Goal: Information Seeking & Learning: Learn about a topic

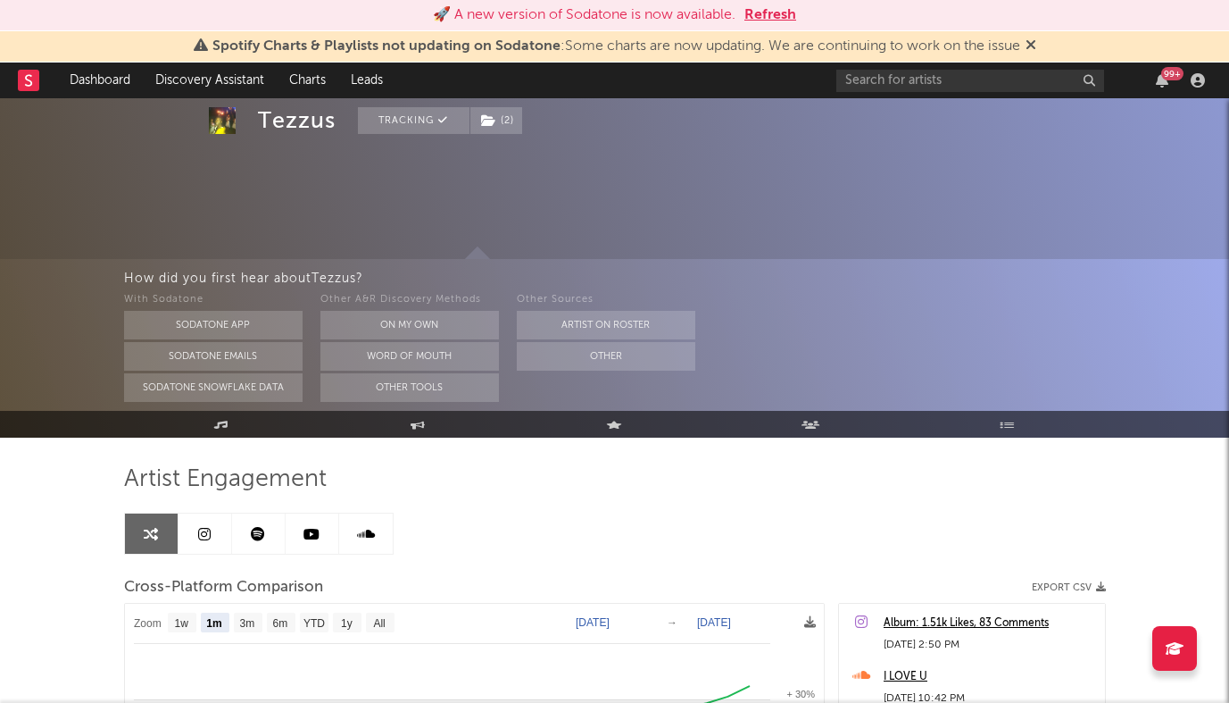
select select "1m"
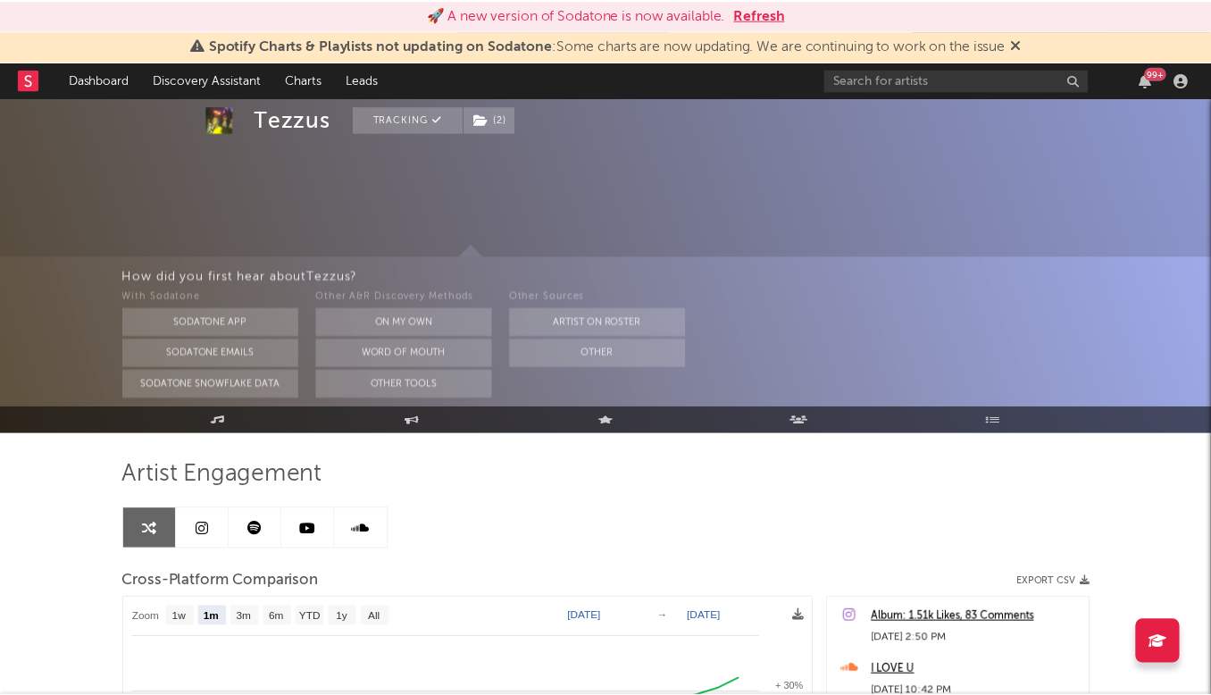
scroll to position [192, 0]
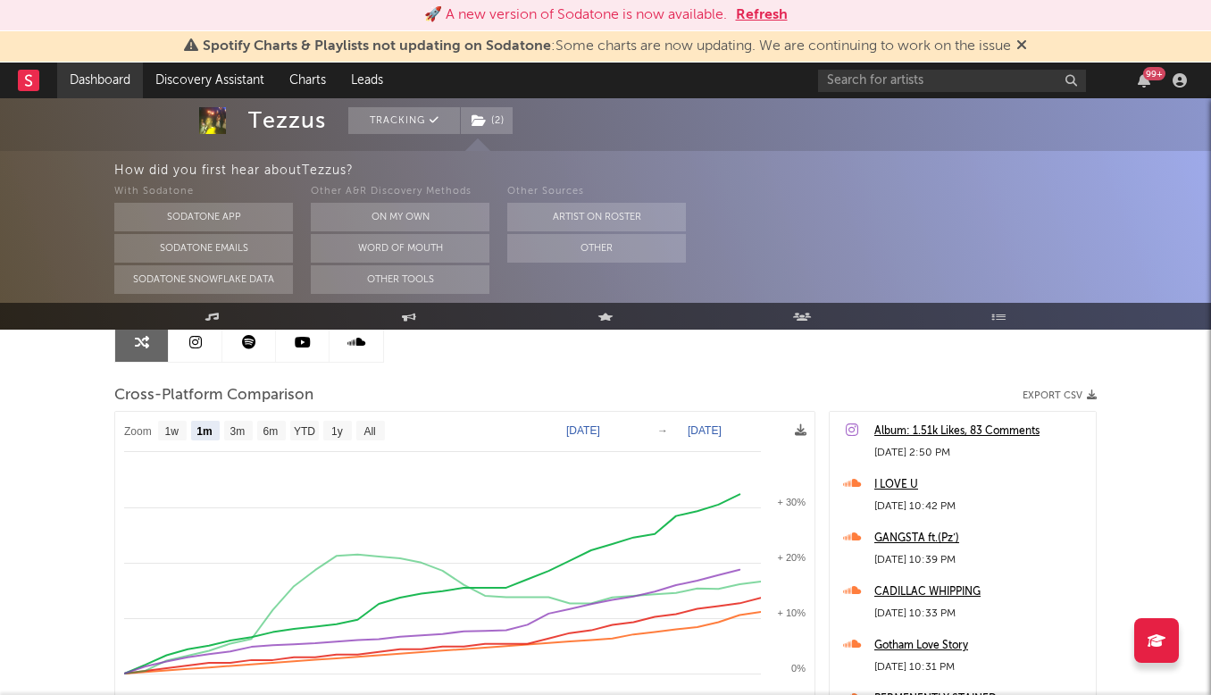
click at [107, 80] on link "Dashboard" at bounding box center [100, 80] width 86 height 36
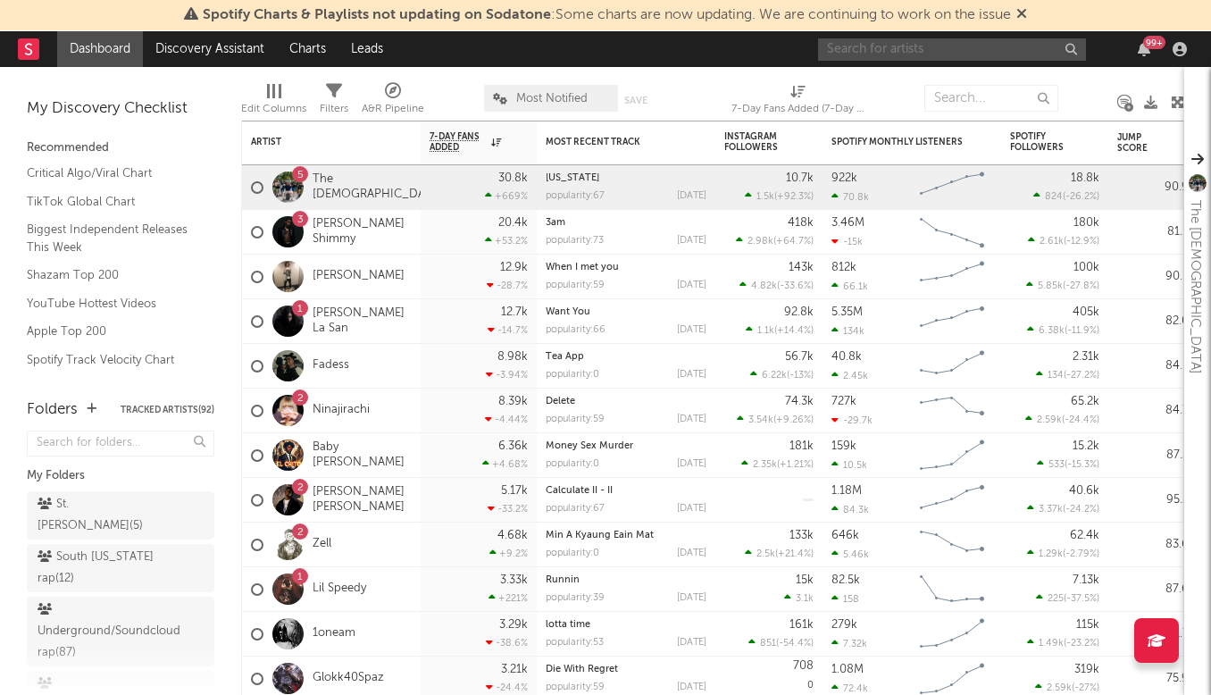
click at [849, 42] on input "text" at bounding box center [952, 49] width 268 height 22
type input "big yella"
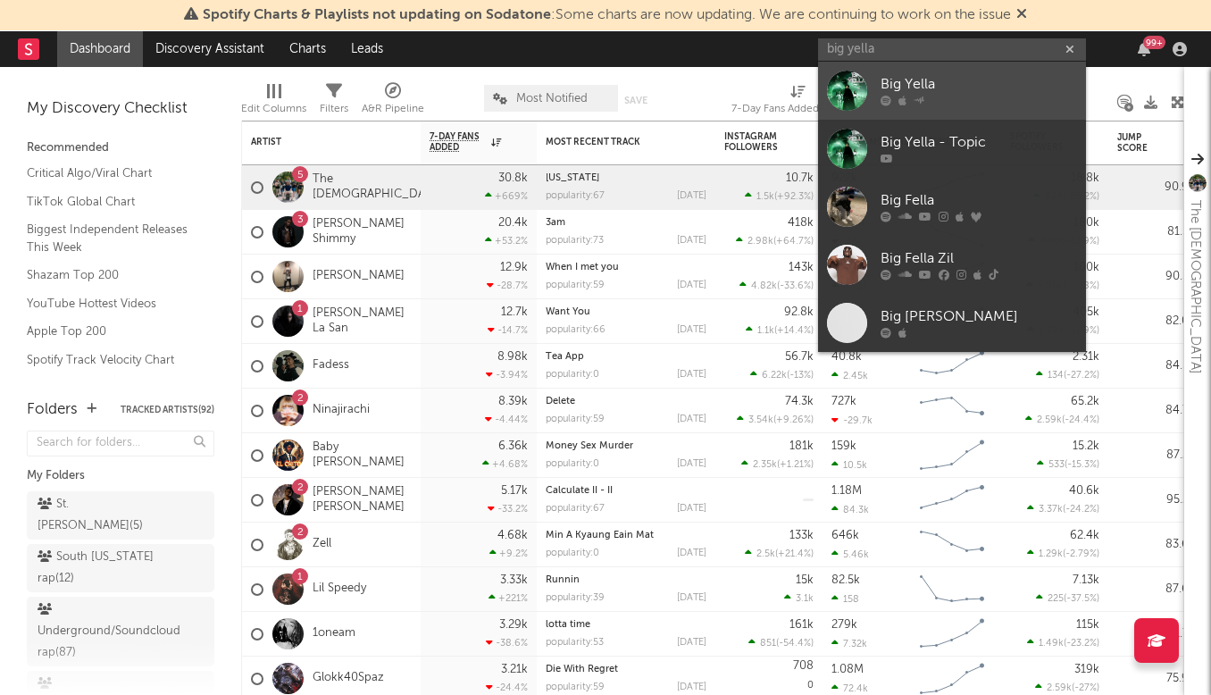
click at [1001, 102] on div at bounding box center [978, 101] width 196 height 11
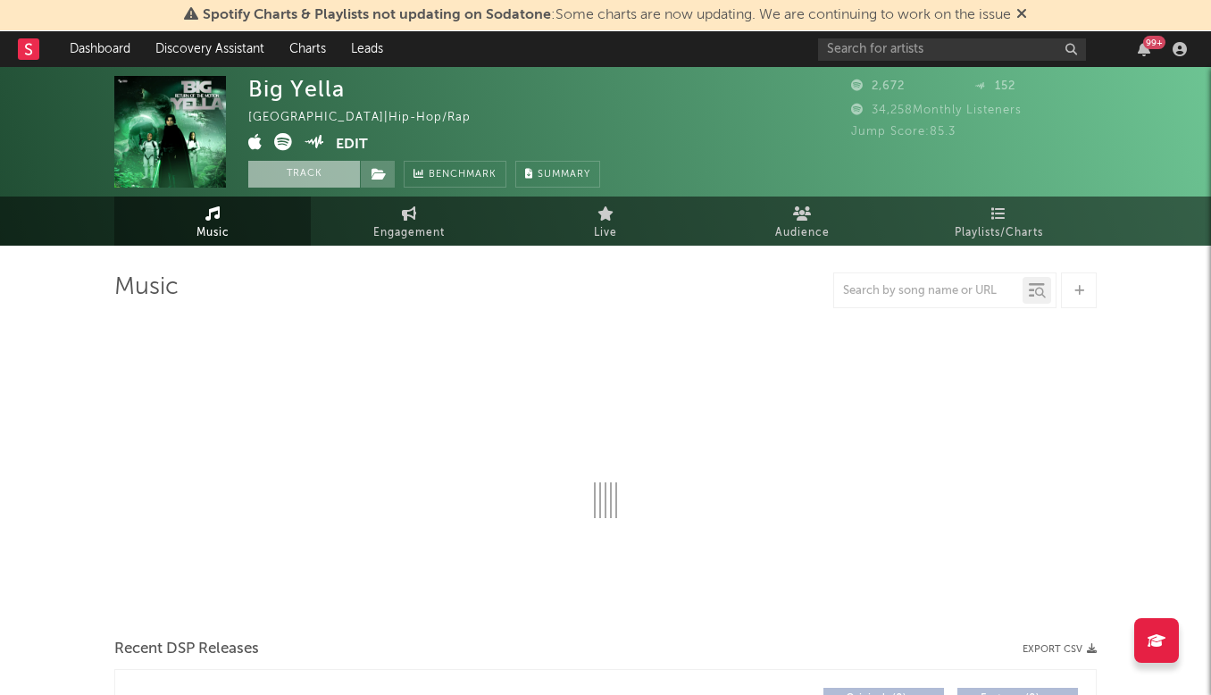
click at [321, 172] on button "Track" at bounding box center [304, 174] width 112 height 27
click at [371, 175] on icon at bounding box center [378, 174] width 15 height 12
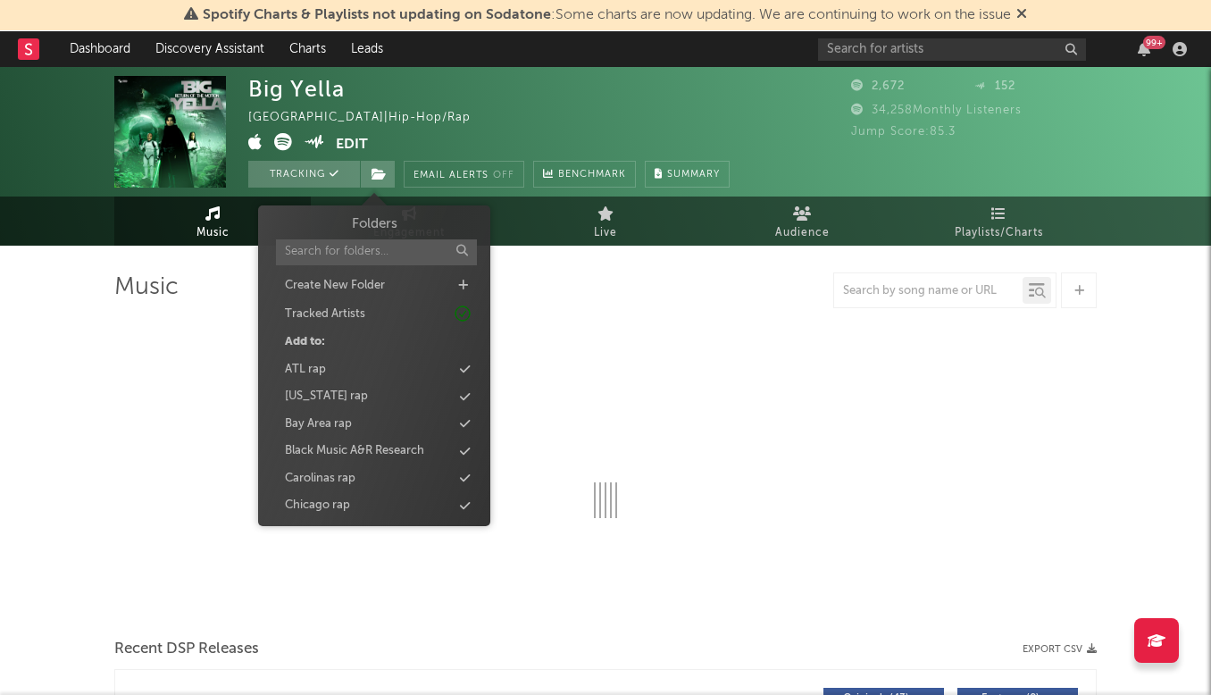
select select "1w"
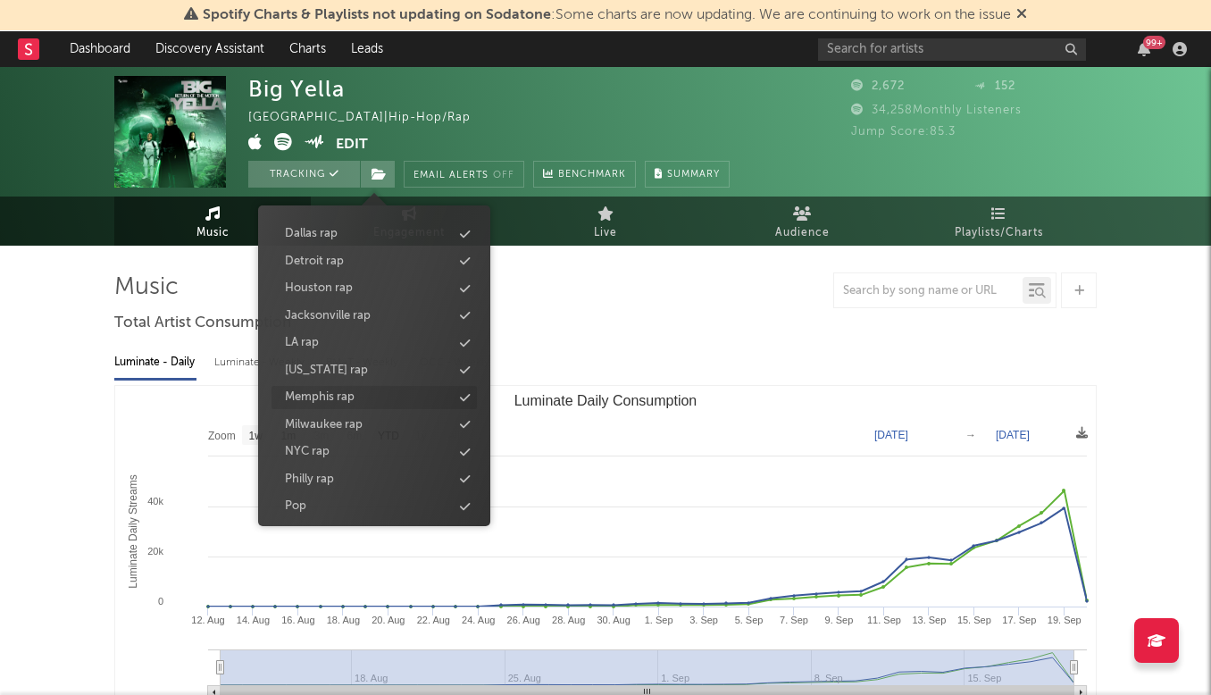
click at [382, 392] on div "Memphis rap" at bounding box center [373, 397] width 205 height 23
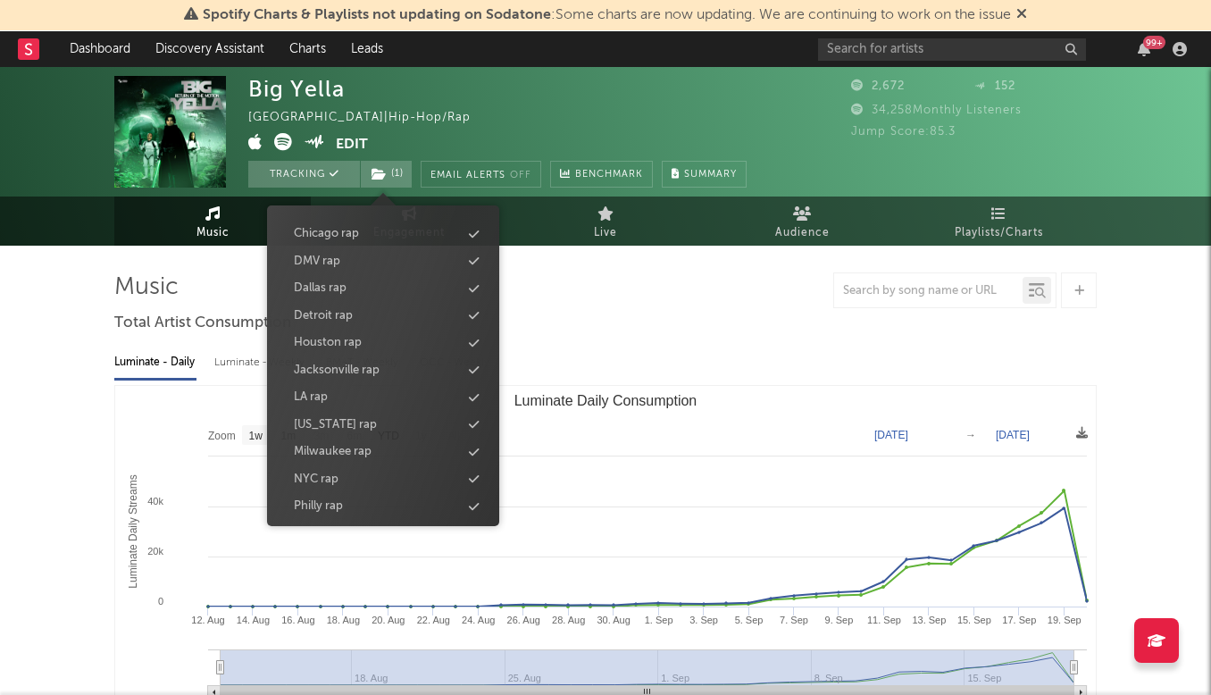
scroll to position [380, 0]
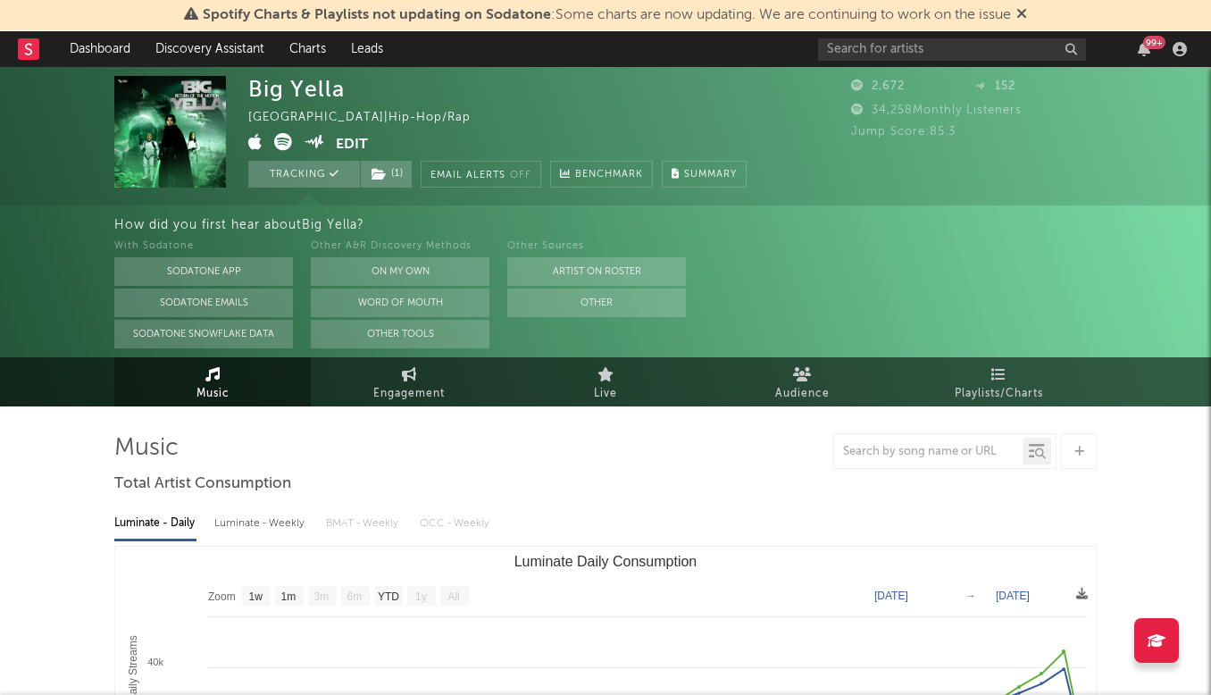
click at [736, 433] on div at bounding box center [605, 451] width 982 height 36
click at [355, 146] on button "Edit" at bounding box center [352, 144] width 32 height 22
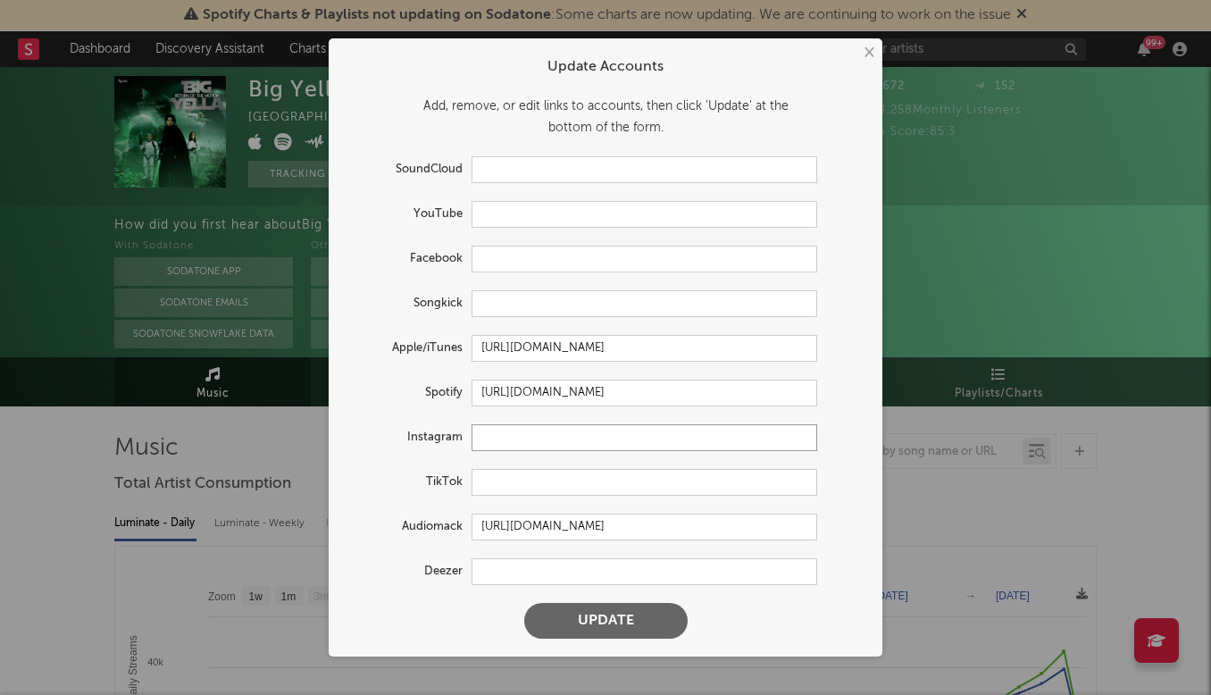
click at [520, 434] on input "text" at bounding box center [644, 437] width 346 height 27
click at [522, 483] on input "text" at bounding box center [644, 482] width 346 height 27
paste input "https://www.tiktok.com/@bigyellamotion/video/7545602099829067063"
type input "https://www.tiktok.com/@bigyellamotion/video/7545602099829067063"
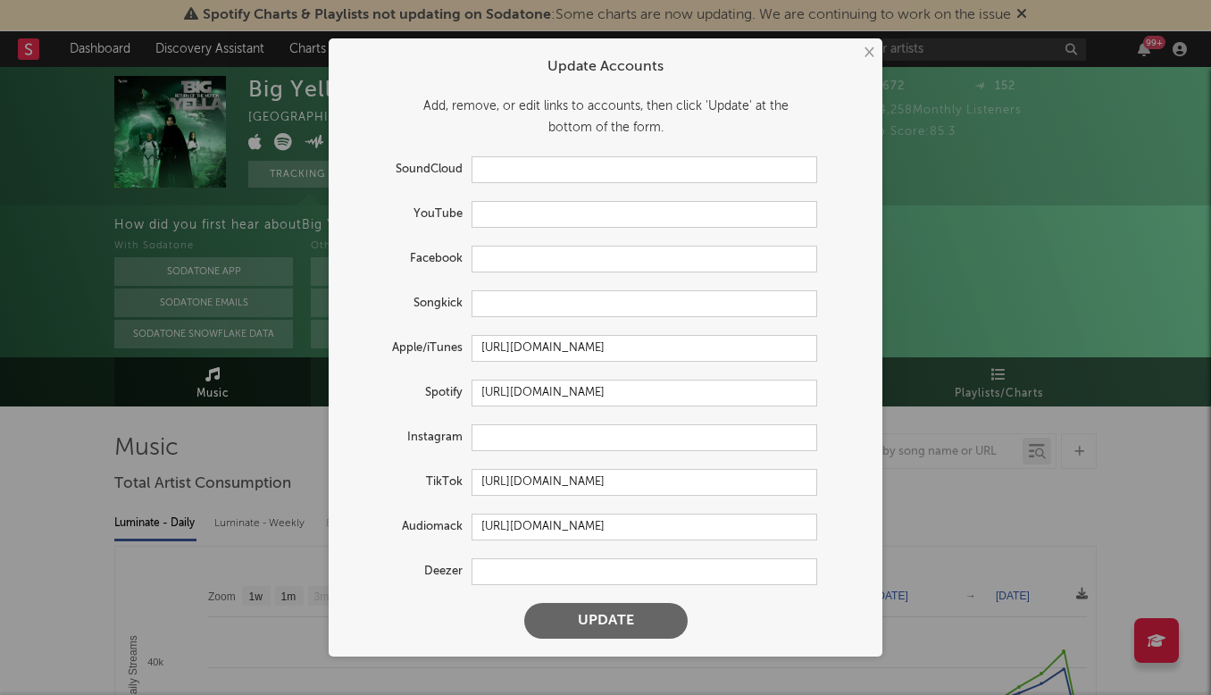
scroll to position [0, 0]
click at [618, 630] on button "Update" at bounding box center [605, 621] width 163 height 36
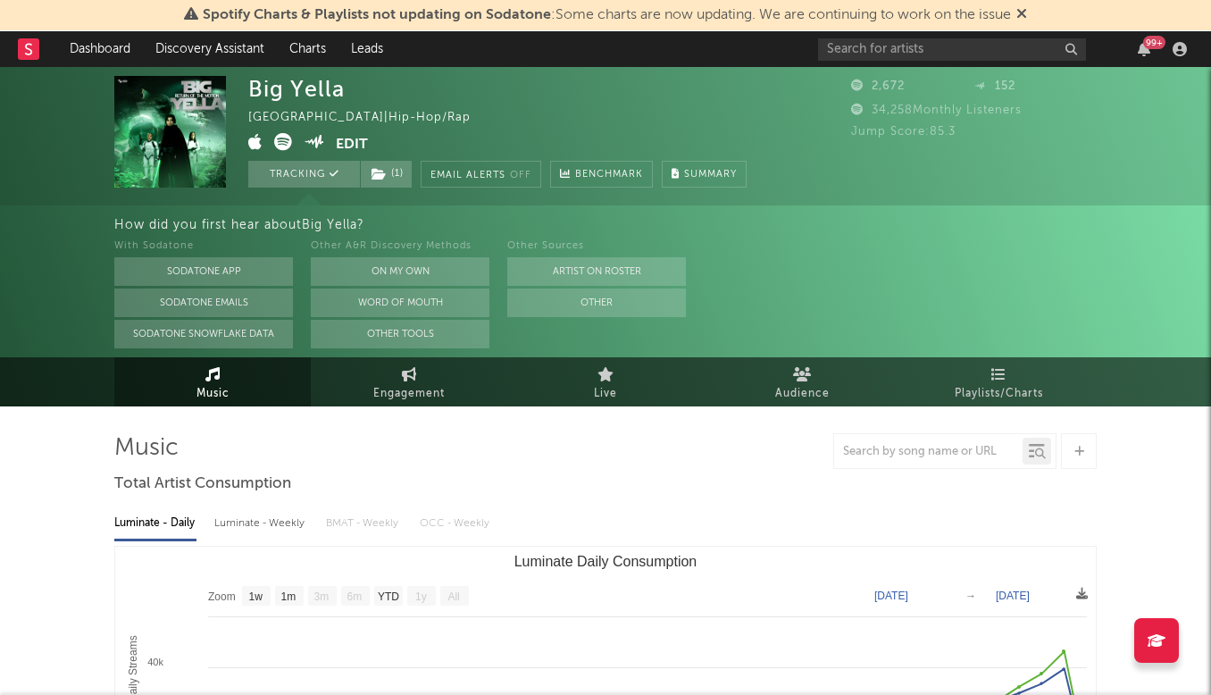
click at [249, 334] on div "× Update Accounts Add, remove, or edit links to accounts, then click 'Update' a…" at bounding box center [605, 347] width 1211 height 695
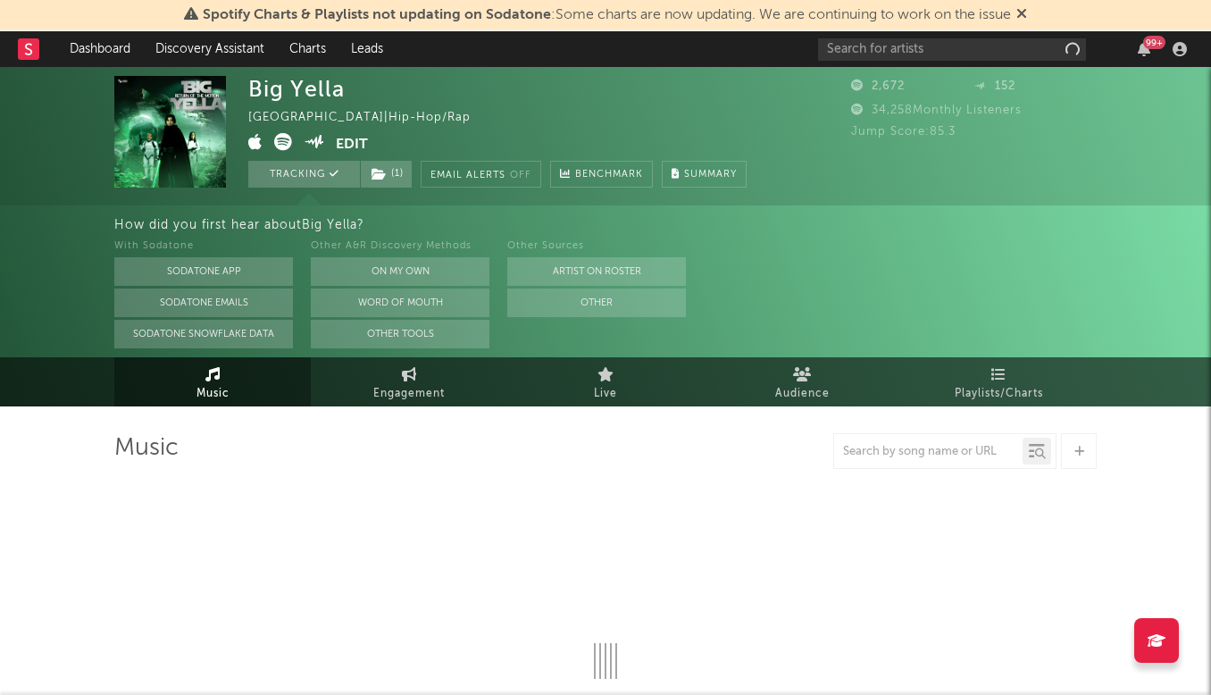
select select "1w"
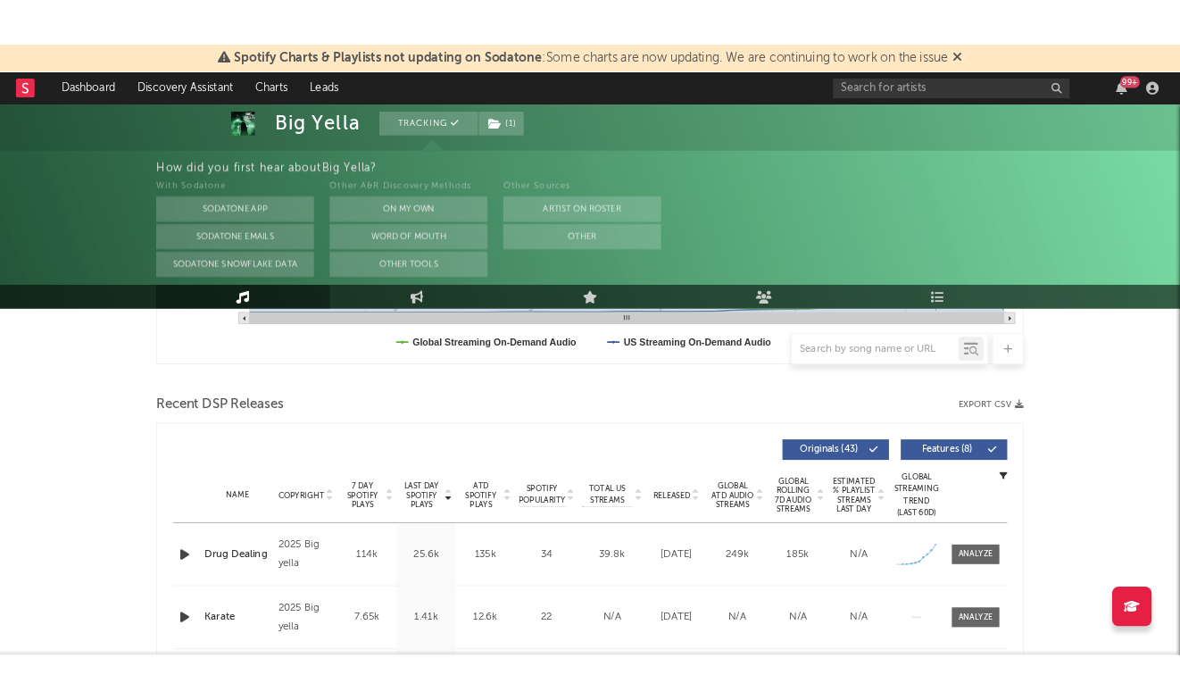
scroll to position [540, 0]
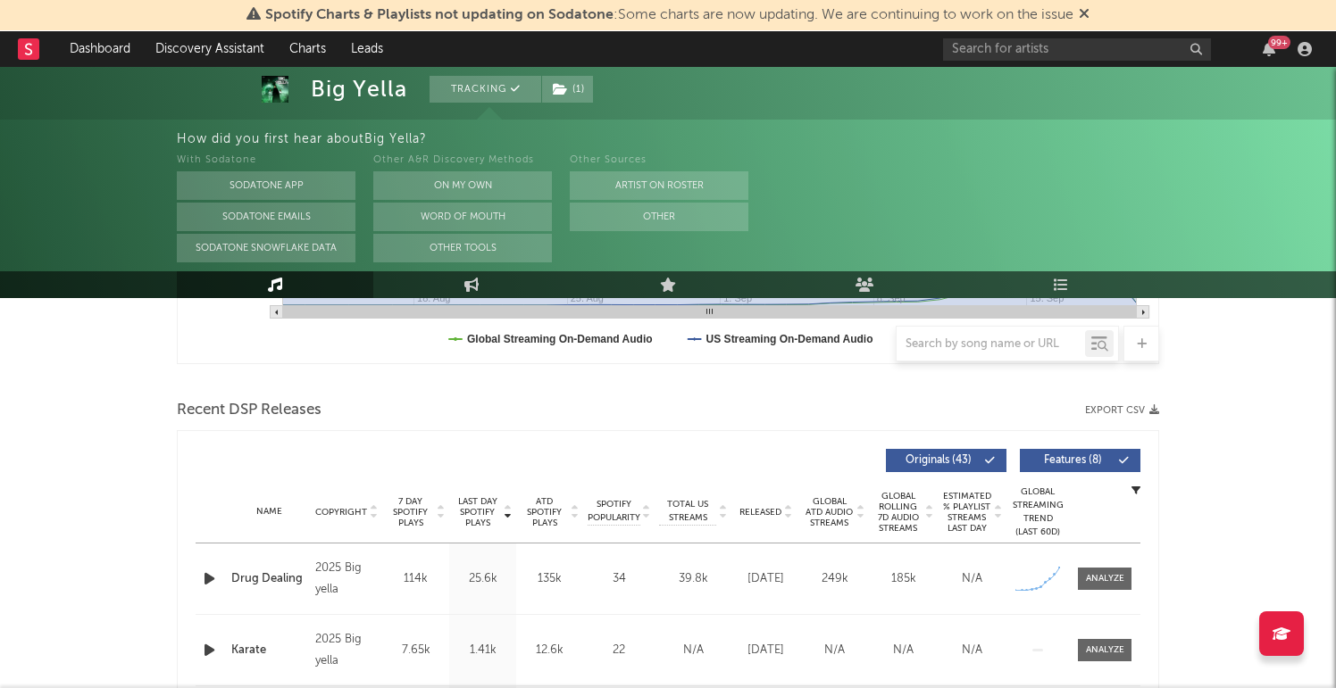
click at [342, 396] on div "Recent DSP Releases Export CSV" at bounding box center [668, 410] width 982 height 30
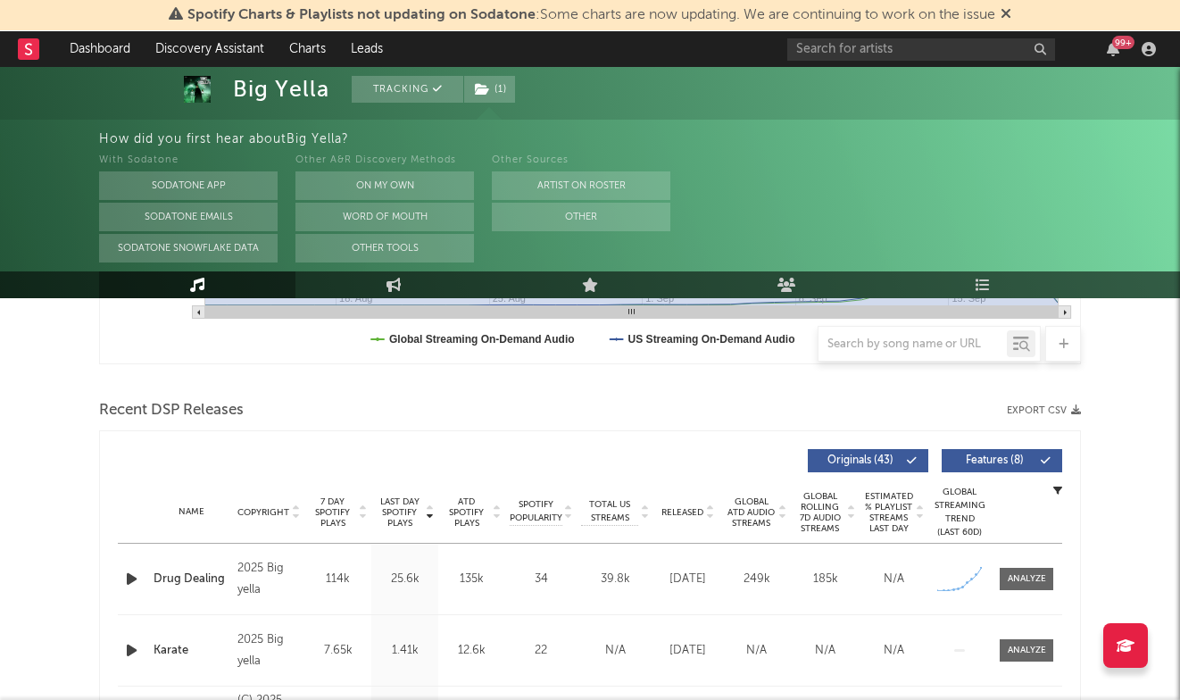
click at [357, 395] on div "Recent DSP Releases Export CSV" at bounding box center [590, 410] width 982 height 30
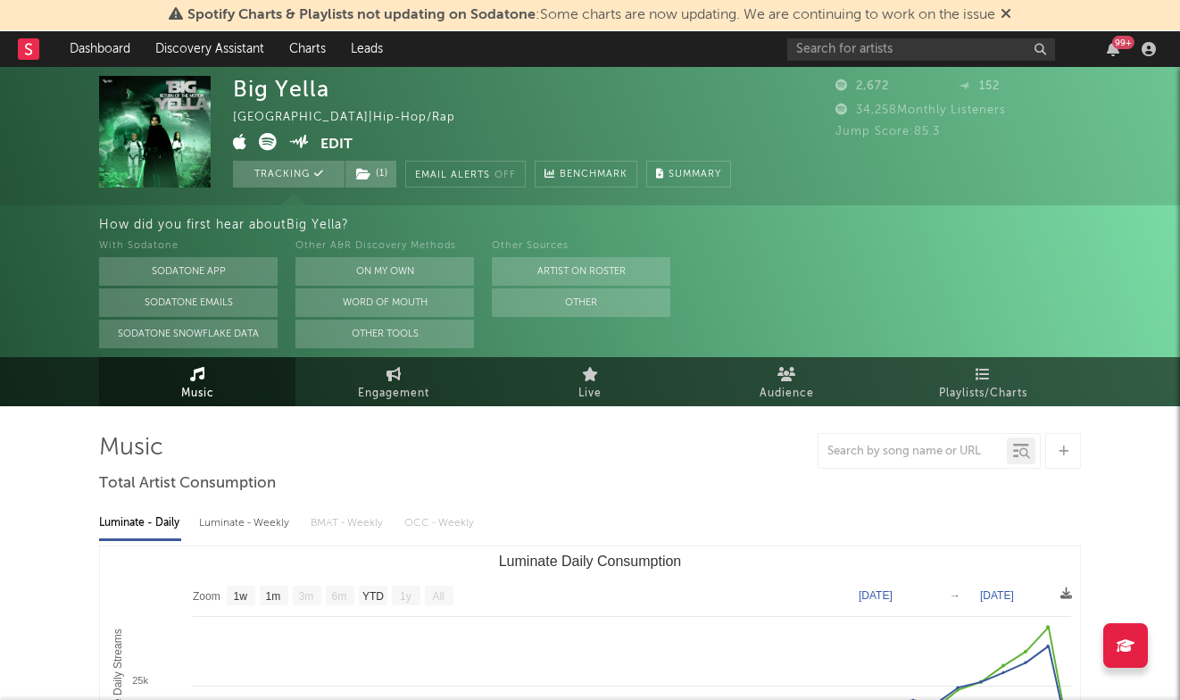
click at [325, 148] on button "Edit" at bounding box center [337, 144] width 32 height 22
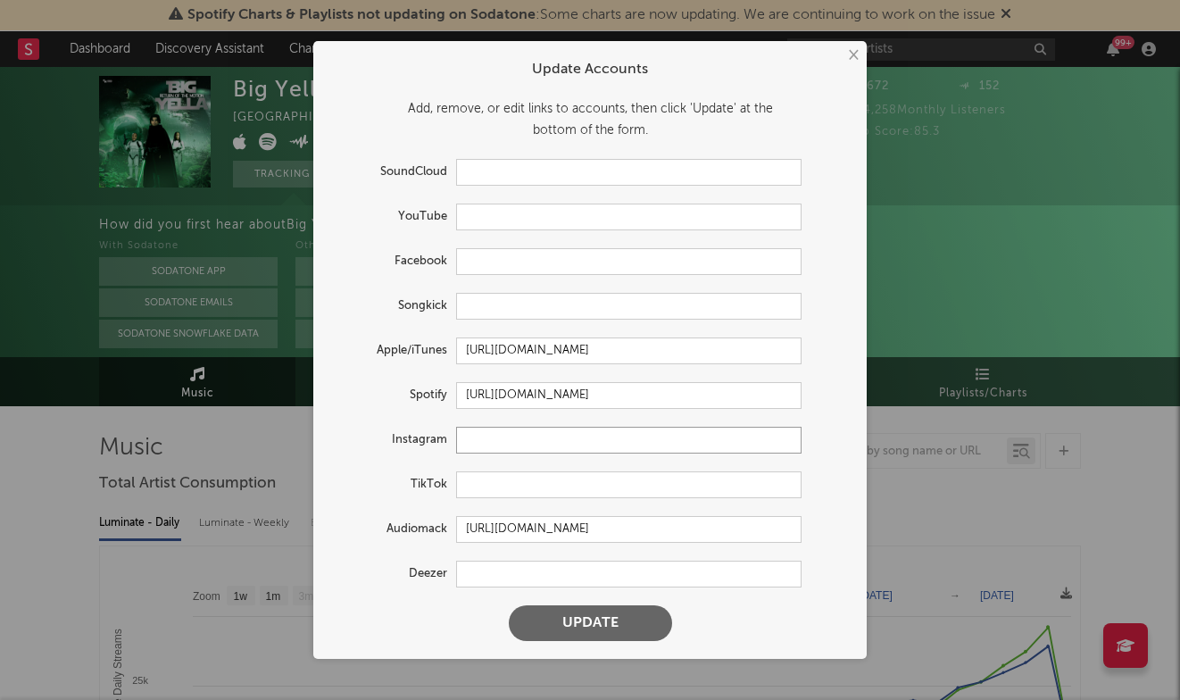
click at [486, 442] on input "text" at bounding box center [629, 440] width 346 height 27
paste input "https://www.instagram.com/ceobigyella/"
type input "https://www.instagram.com/ceobigyella/"
click at [592, 617] on button "Update" at bounding box center [590, 623] width 163 height 36
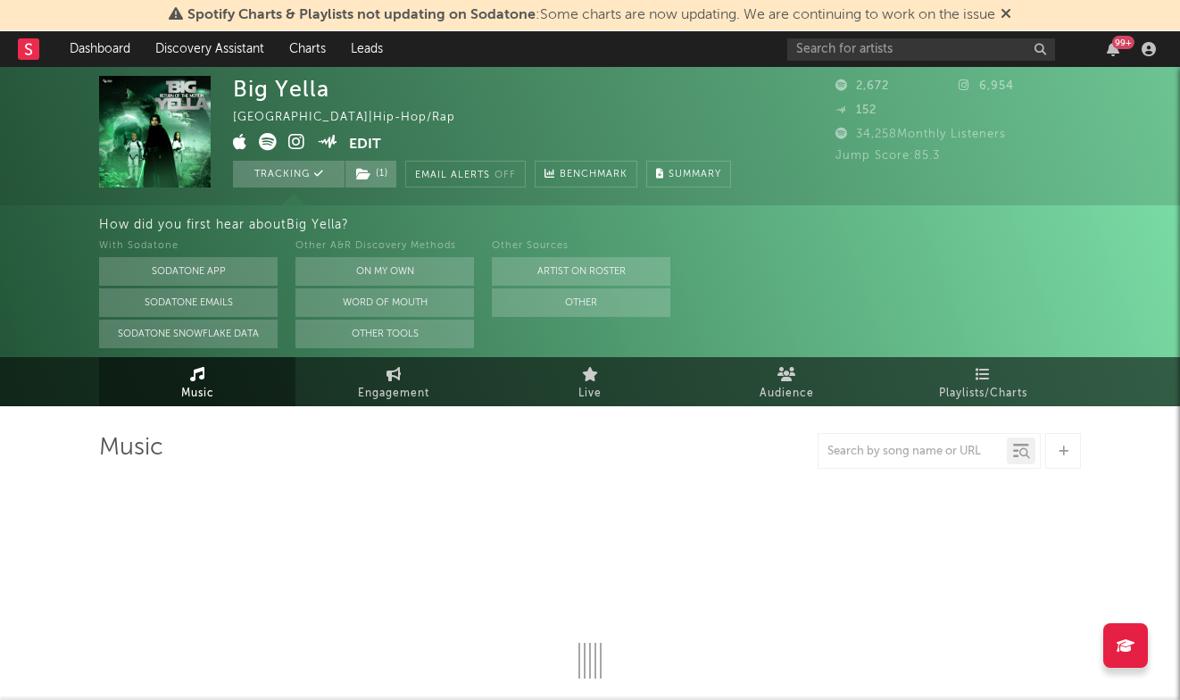
select select "1w"
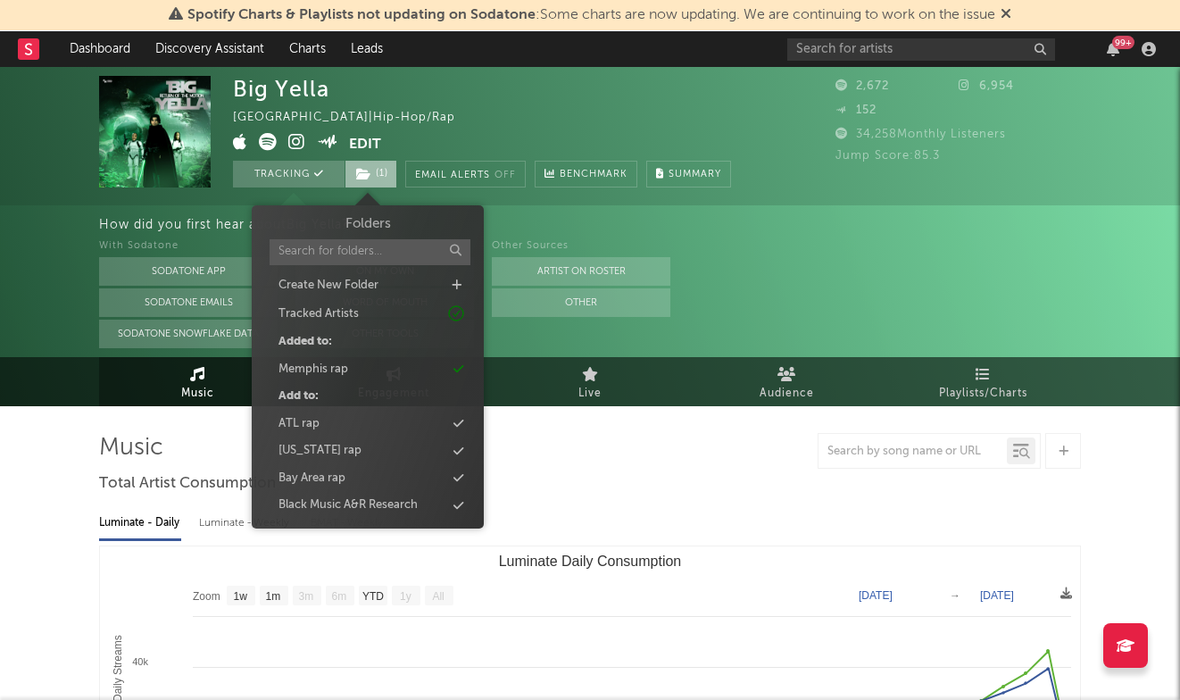
click at [390, 172] on span "( 1 )" at bounding box center [371, 174] width 53 height 27
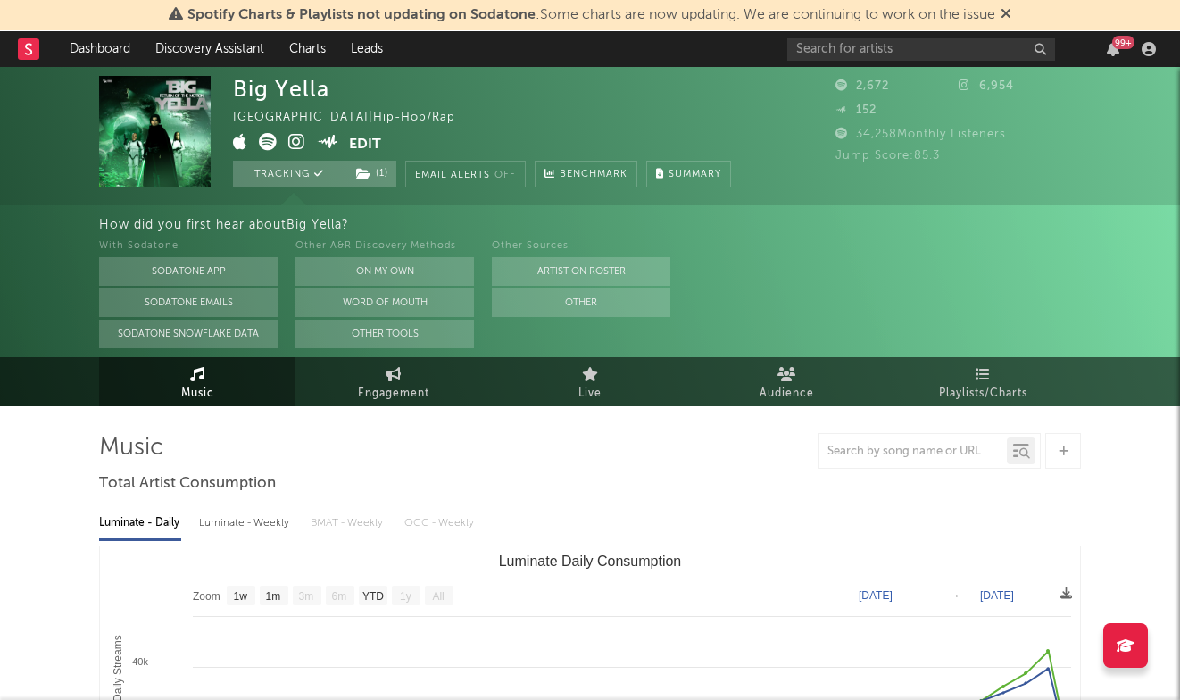
click at [503, 83] on div "Big Yella [GEOGRAPHIC_DATA] | Hip-Hop/Rap Edit Tracking ( 1 ) Email Alerts Off …" at bounding box center [482, 132] width 498 height 112
click at [371, 138] on button "Edit" at bounding box center [365, 144] width 32 height 22
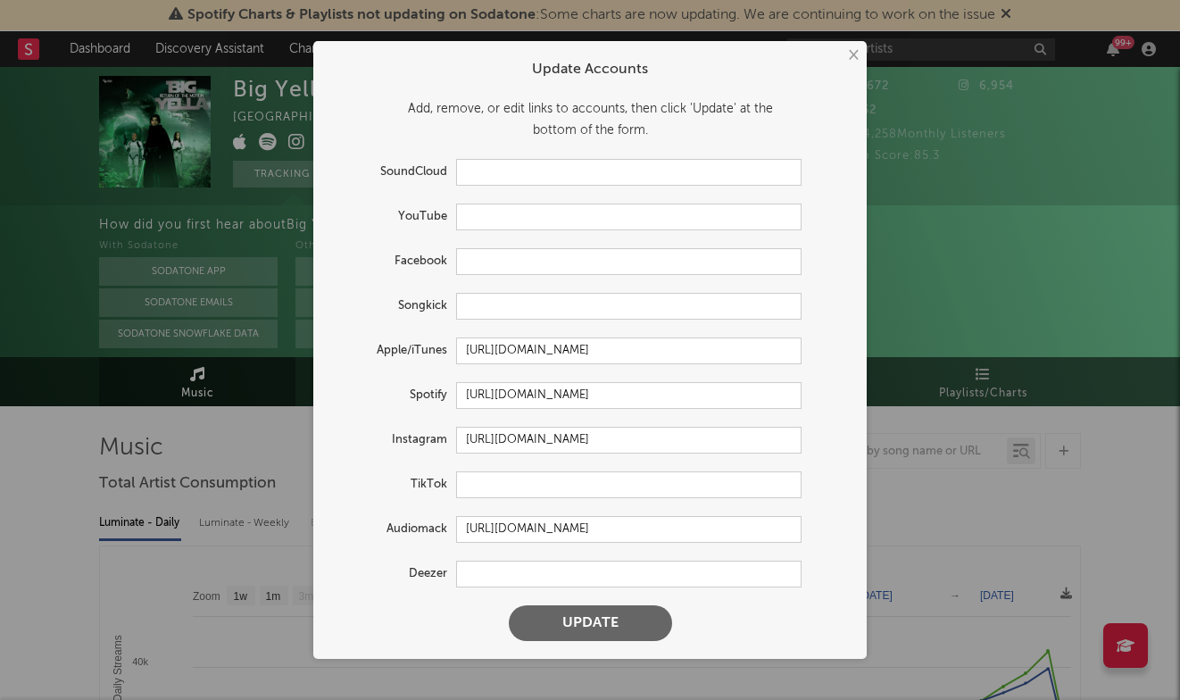
click at [1074, 319] on div "× Update Accounts Add, remove, or edit links to accounts, then click 'Update' a…" at bounding box center [590, 350] width 1180 height 700
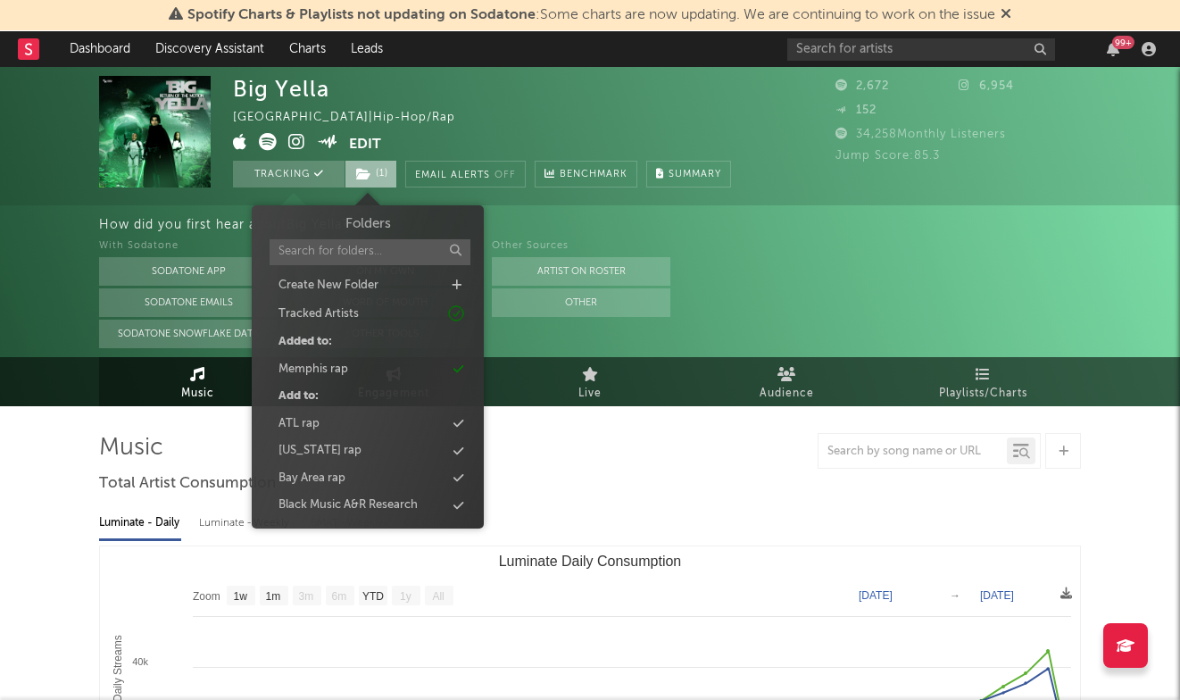
click at [359, 176] on icon at bounding box center [363, 174] width 15 height 12
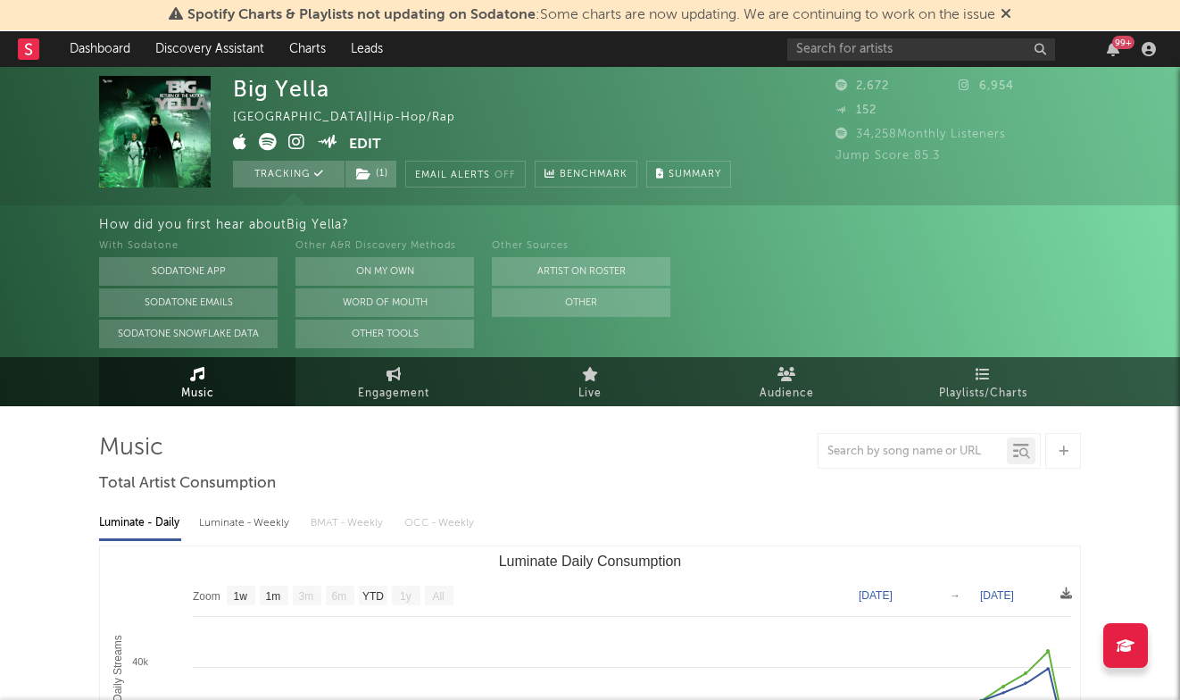
click at [449, 108] on div "Big Yella [GEOGRAPHIC_DATA] | Hip-Hop/Rap Edit Tracking ( 1 ) Email Alerts Off …" at bounding box center [482, 132] width 498 height 112
click at [359, 144] on button "Edit" at bounding box center [365, 144] width 32 height 22
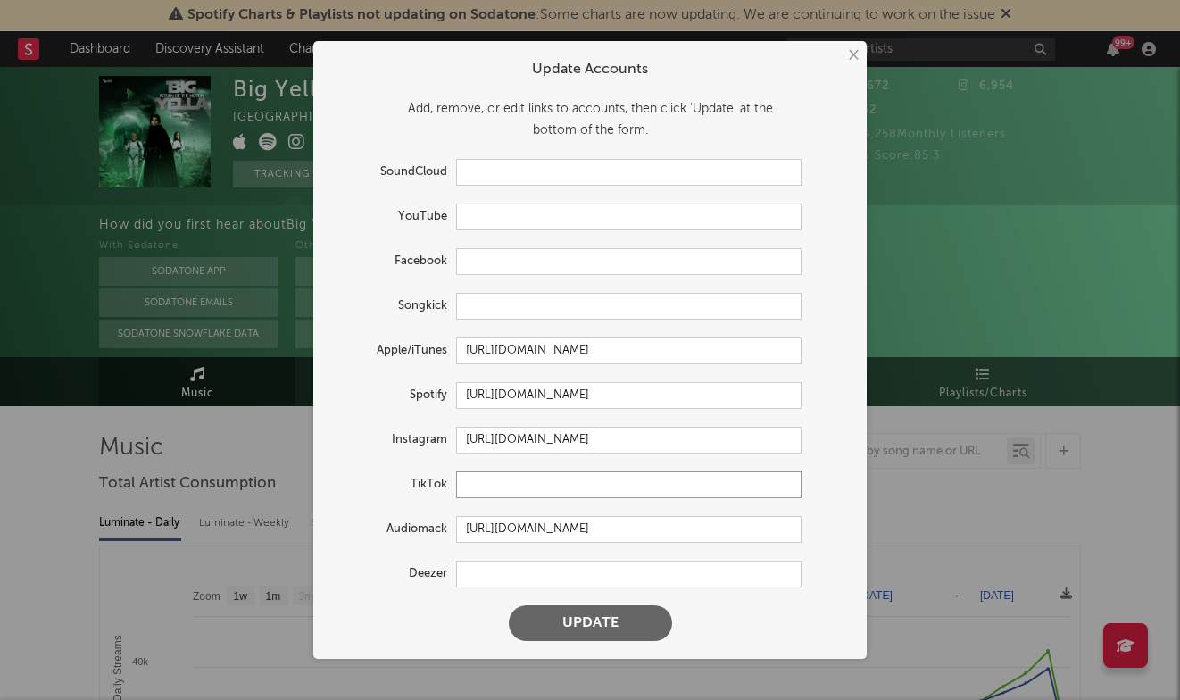
click at [518, 491] on input "text" at bounding box center [629, 484] width 346 height 27
paste input "https://www.tiktok.com/@bigyellamotion"
type input "https://www.tiktok.com/@bigyellamotion"
click at [575, 624] on button "Update" at bounding box center [590, 623] width 163 height 36
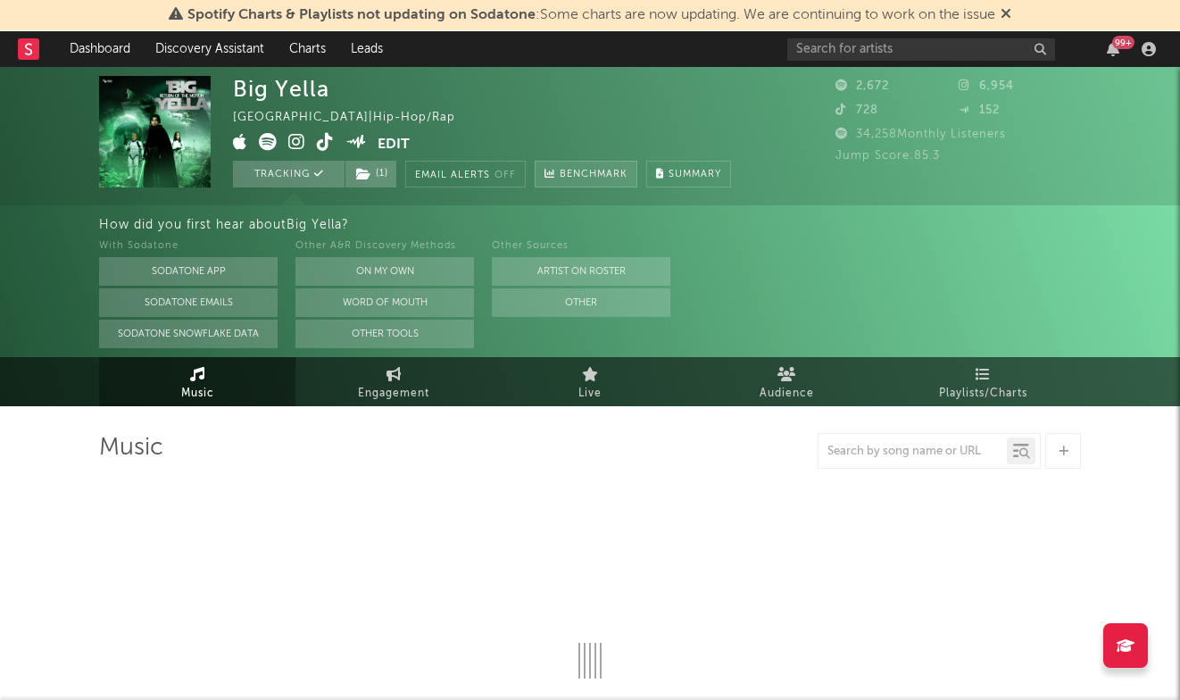
select select "1w"
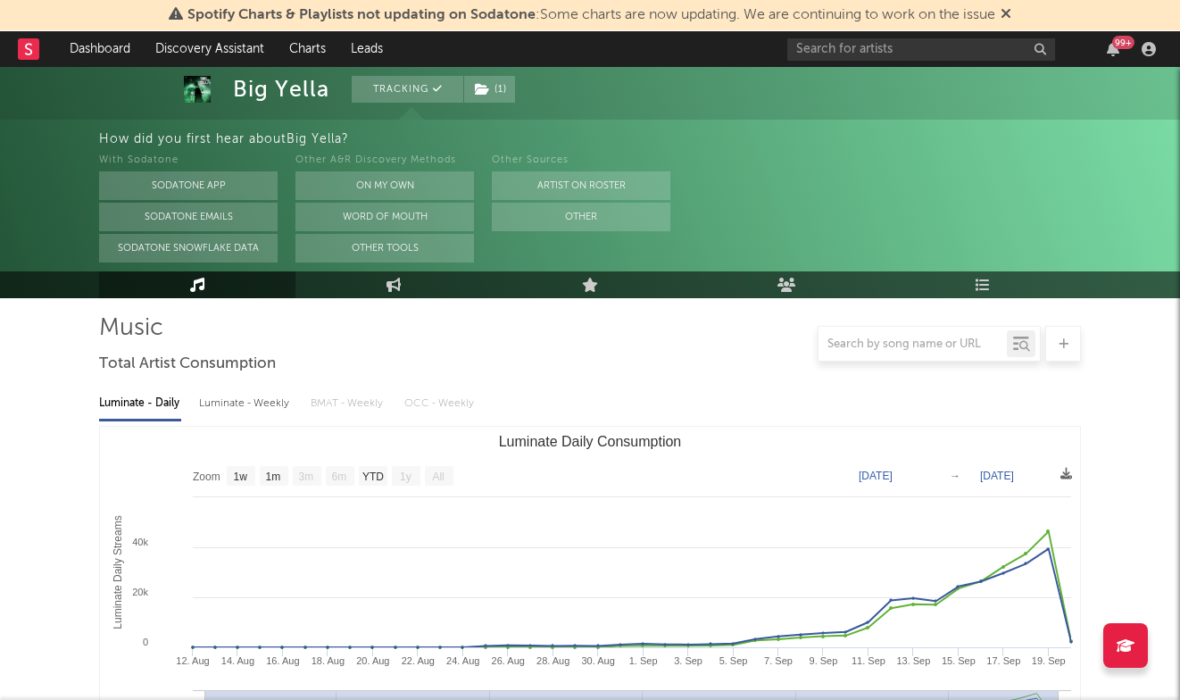
scroll to position [0, 0]
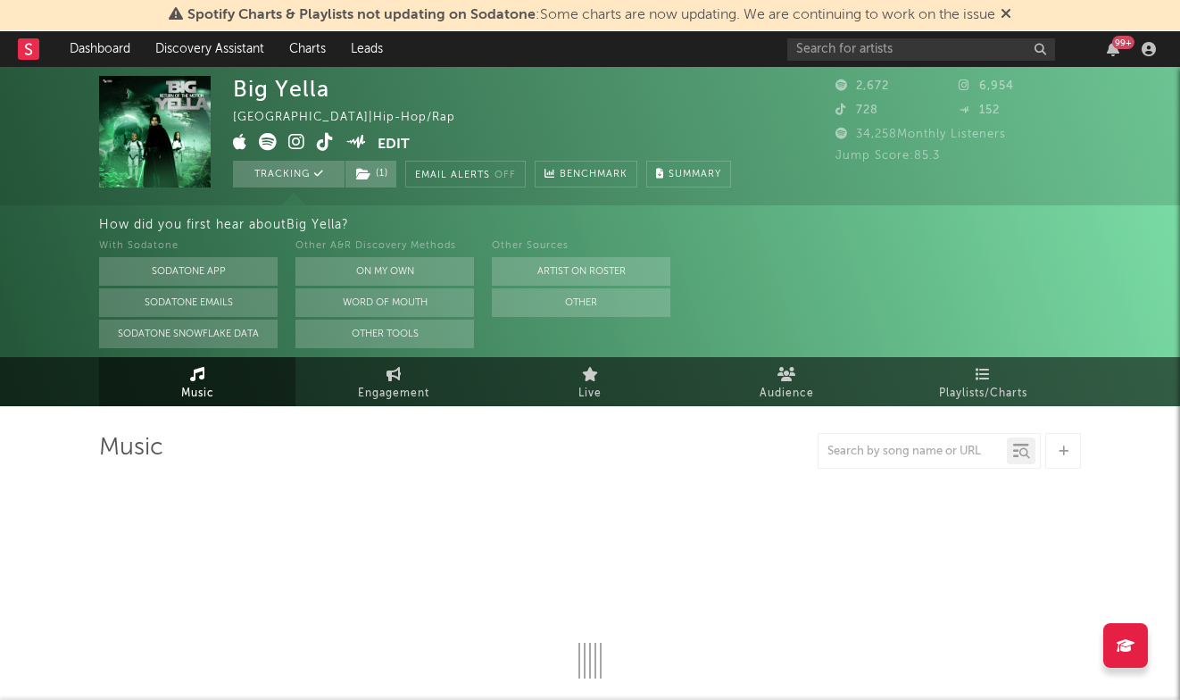
select select "1w"
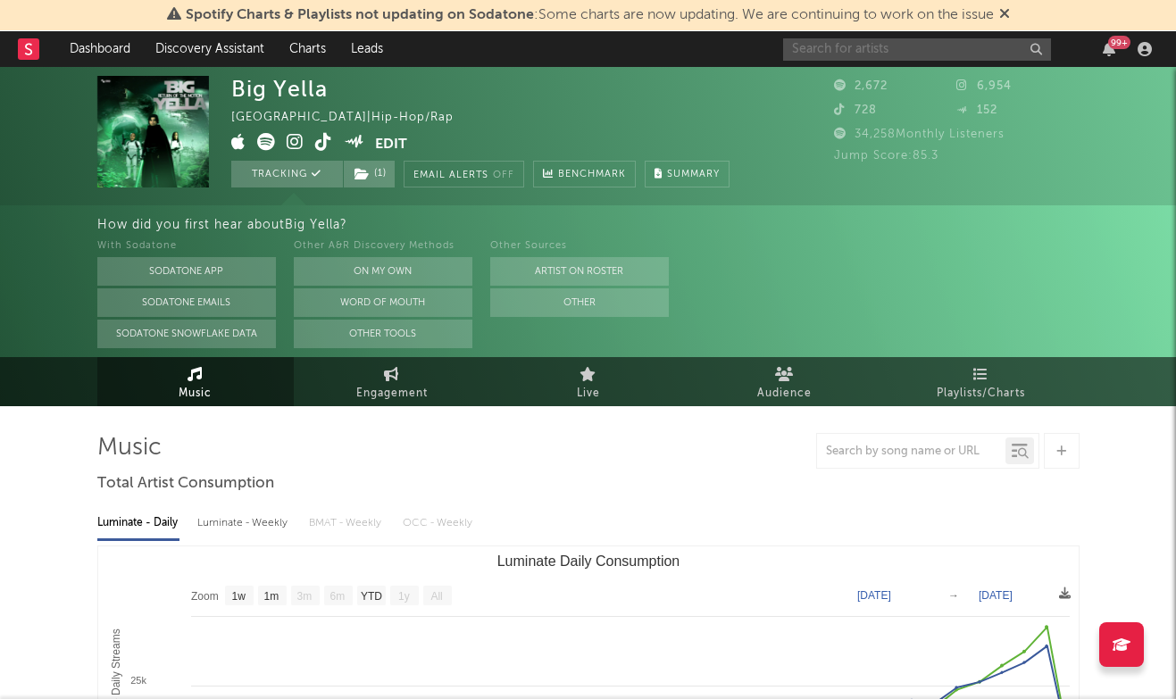
click at [836, 47] on input "text" at bounding box center [917, 49] width 268 height 22
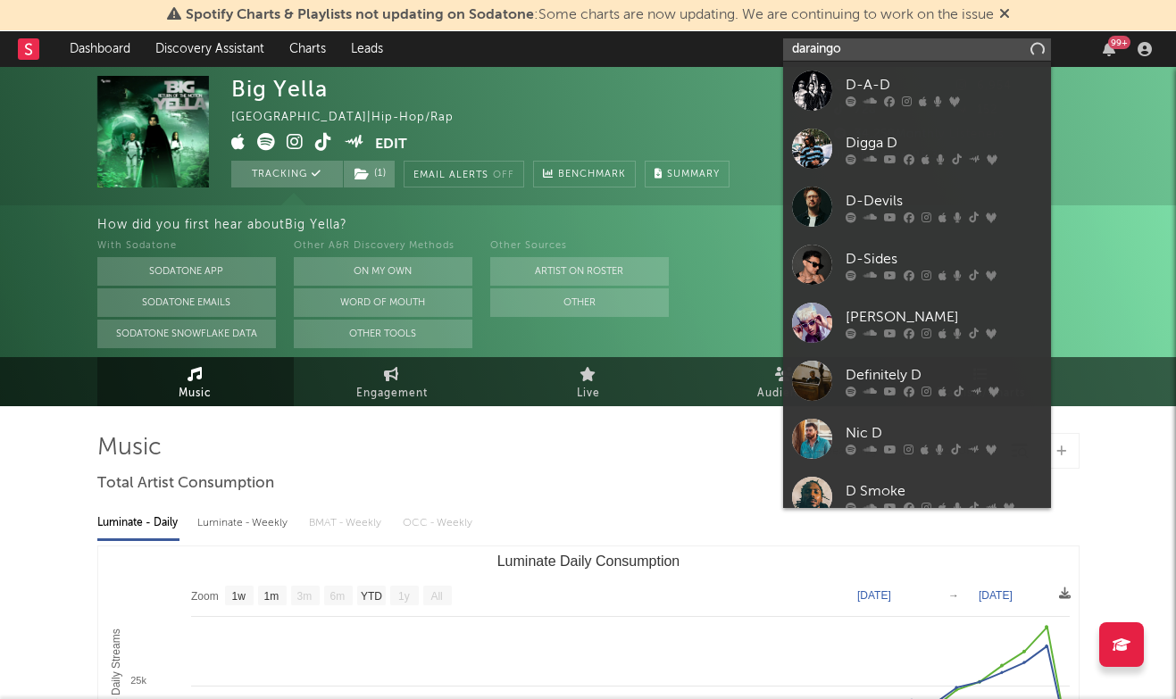
type input "daraingo"
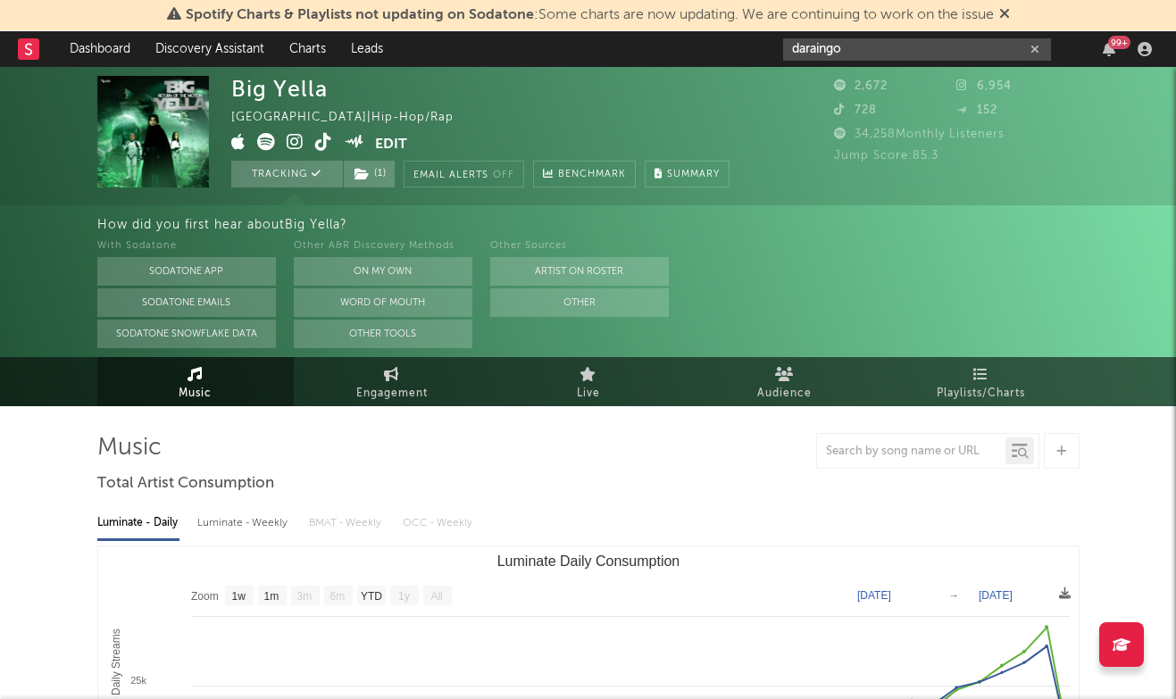
click at [926, 44] on input "daraingo" at bounding box center [917, 49] width 268 height 22
click at [594, 85] on div "Big Yella [GEOGRAPHIC_DATA] | Hip-Hop/Rap Edit Tracking ( 1 ) Email Alerts Off …" at bounding box center [480, 132] width 498 height 112
click at [170, 47] on link "Discovery Assistant" at bounding box center [210, 49] width 134 height 36
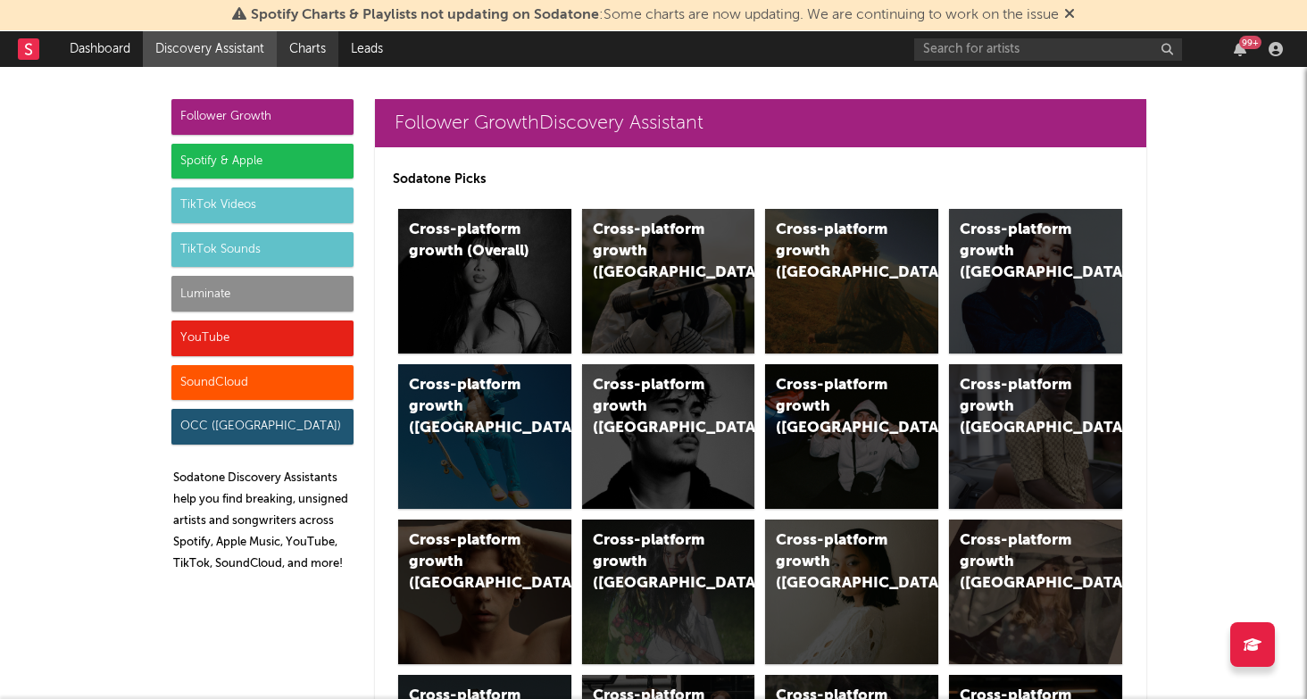
click at [327, 54] on link "Charts" at bounding box center [308, 49] width 62 height 36
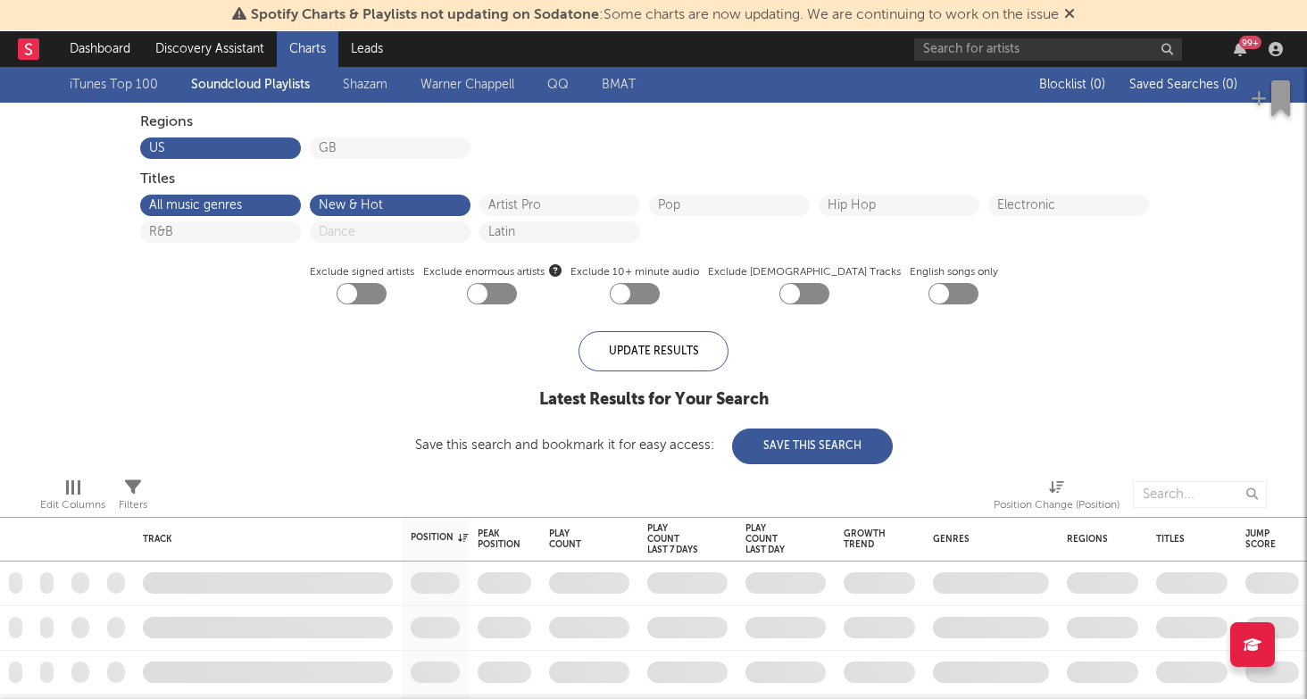
click at [385, 98] on div "iTunes Top 100 Soundcloud Playlists [PERSON_NAME] QQ BMAT" at bounding box center [542, 85] width 945 height 36
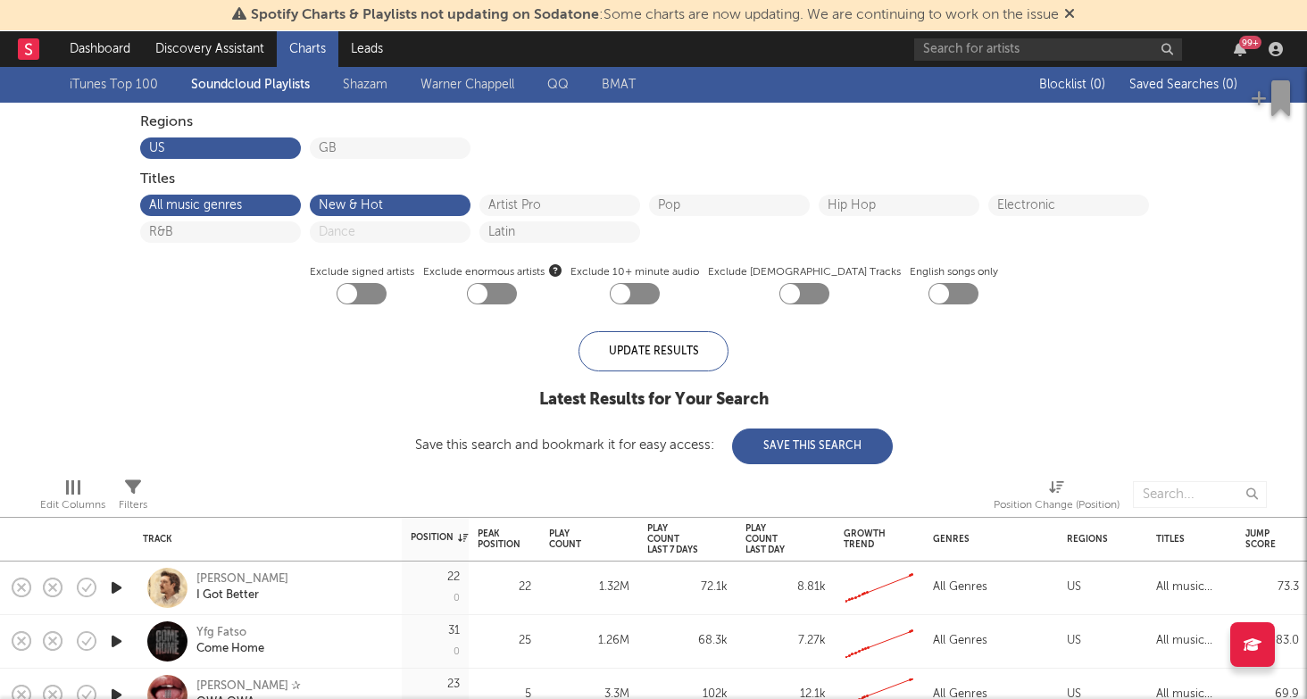
click at [375, 79] on link "Shazam" at bounding box center [365, 84] width 45 height 21
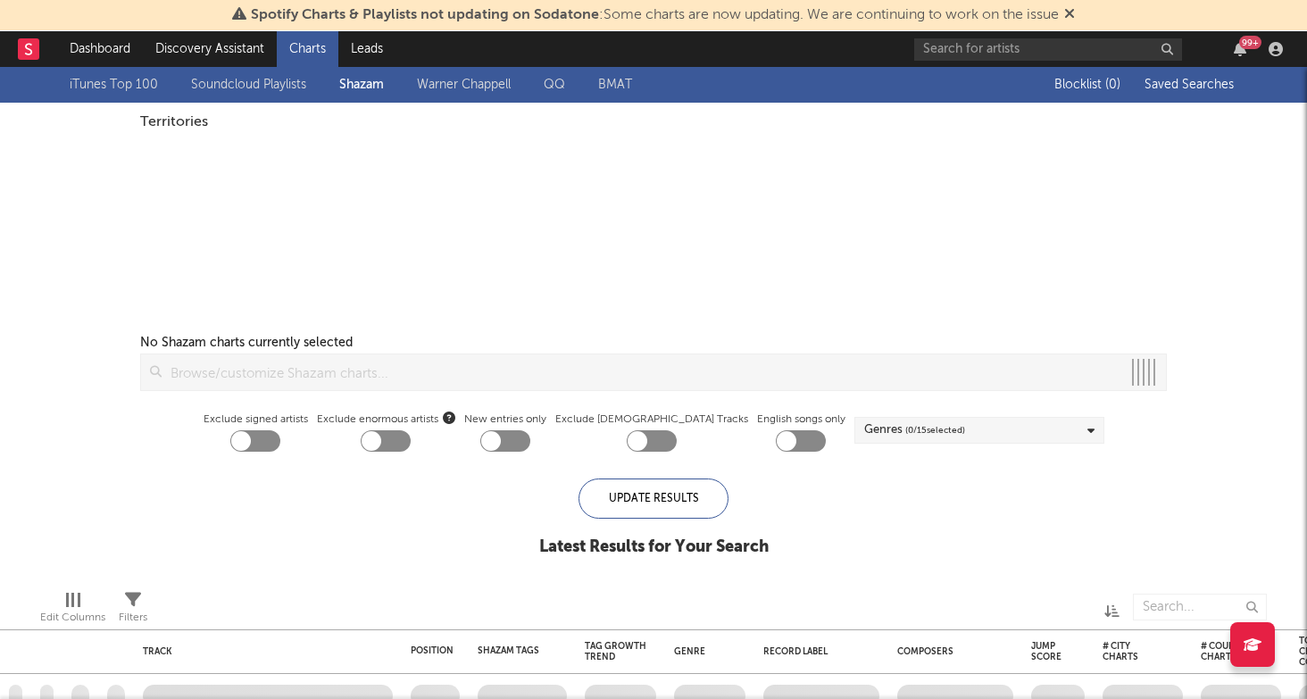
checkbox input "true"
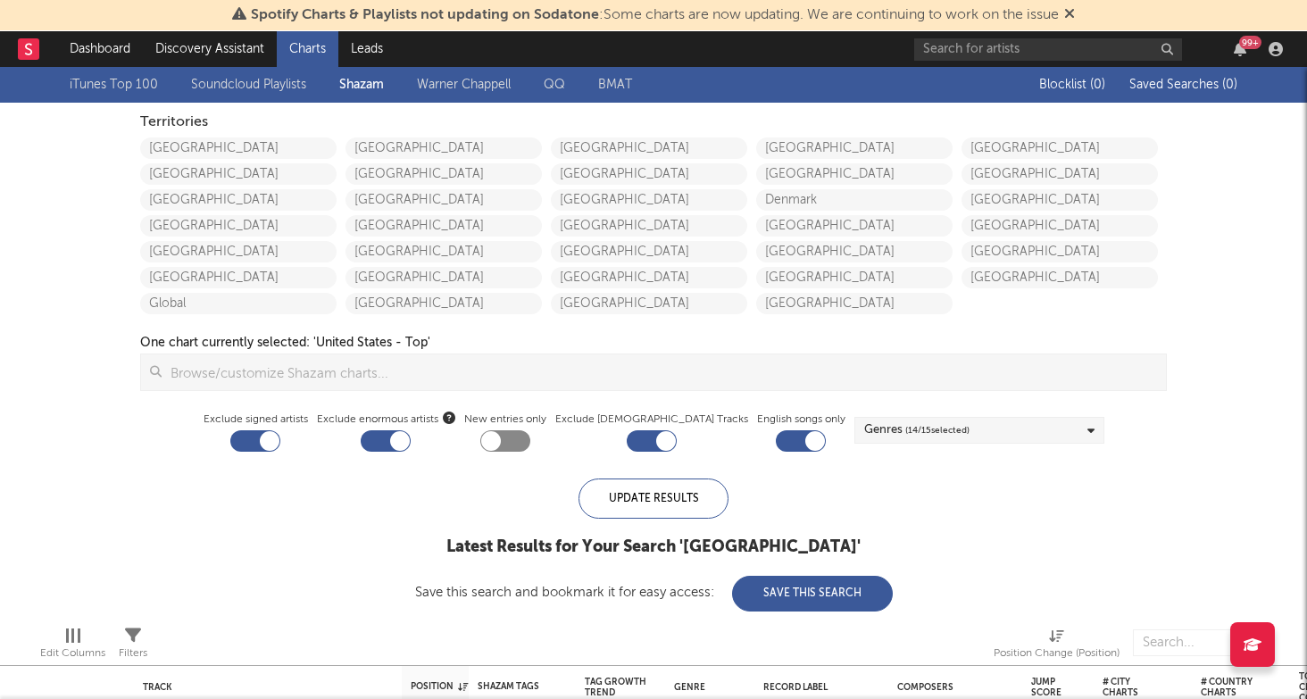
click at [282, 363] on input at bounding box center [664, 372] width 1004 height 36
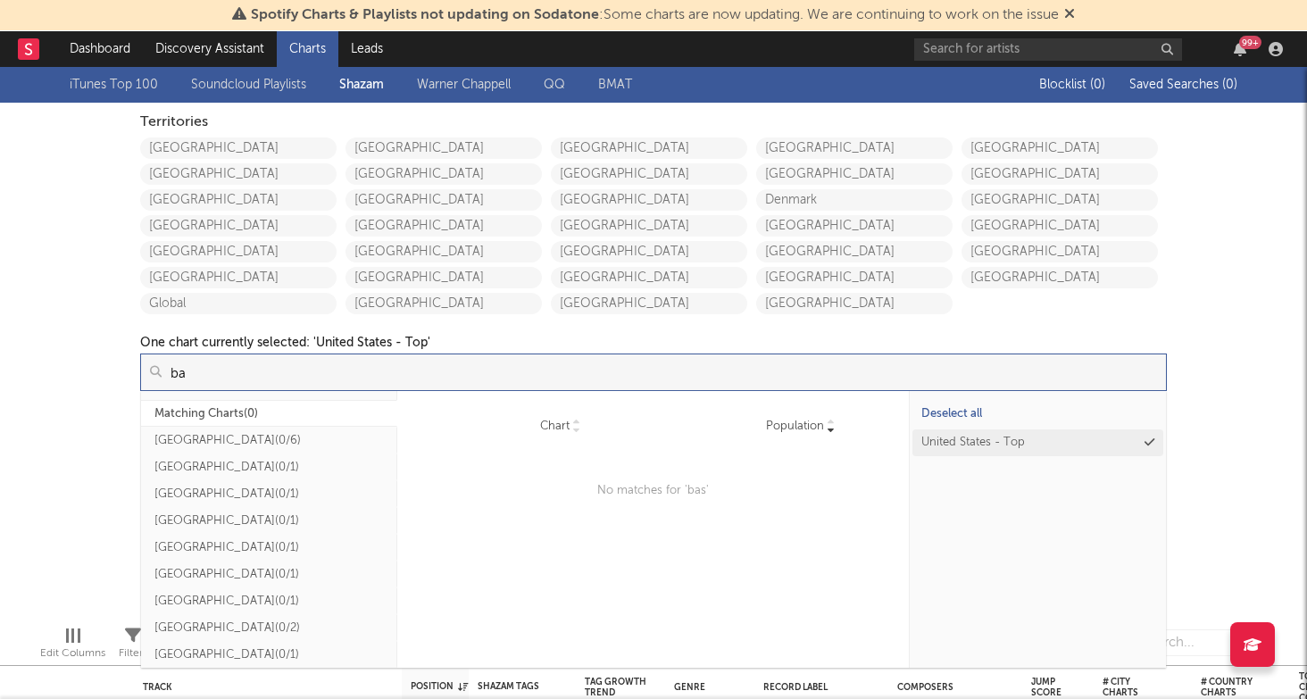
type input "b"
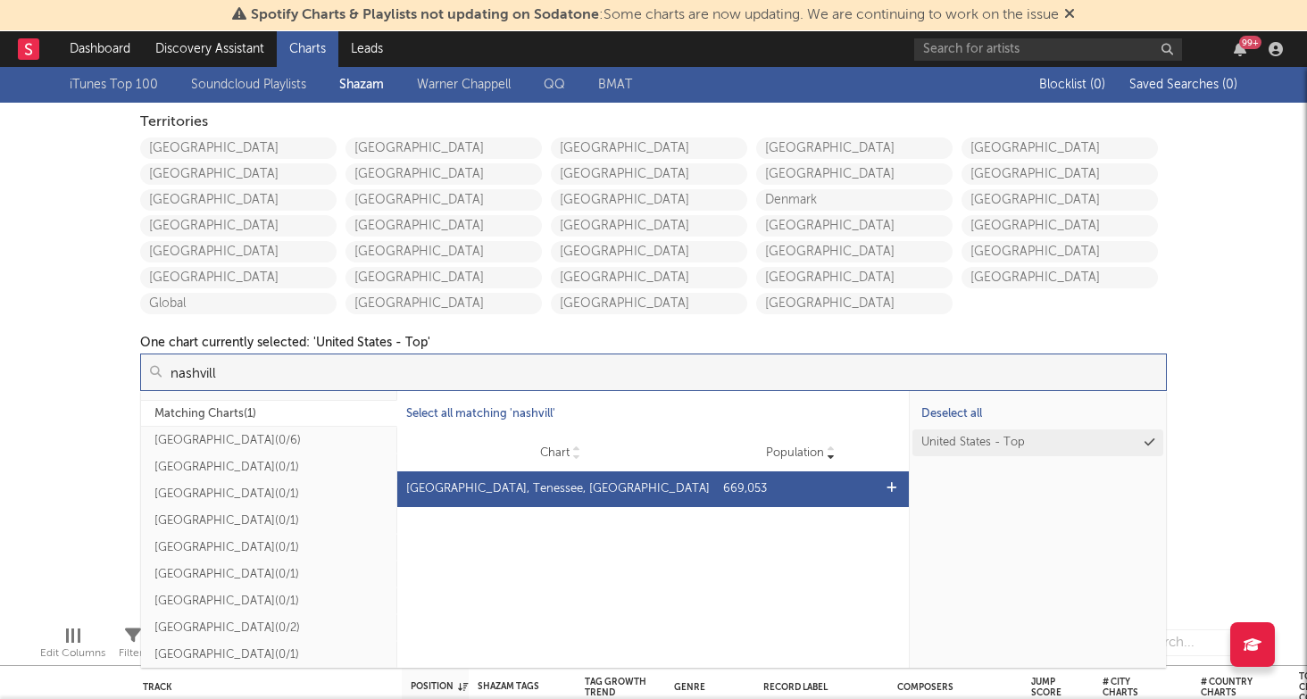
type input "nashvill"
click at [595, 498] on div "Chart [GEOGRAPHIC_DATA], [GEOGRAPHIC_DATA], [GEOGRAPHIC_DATA] Population 669,053" at bounding box center [653, 489] width 512 height 36
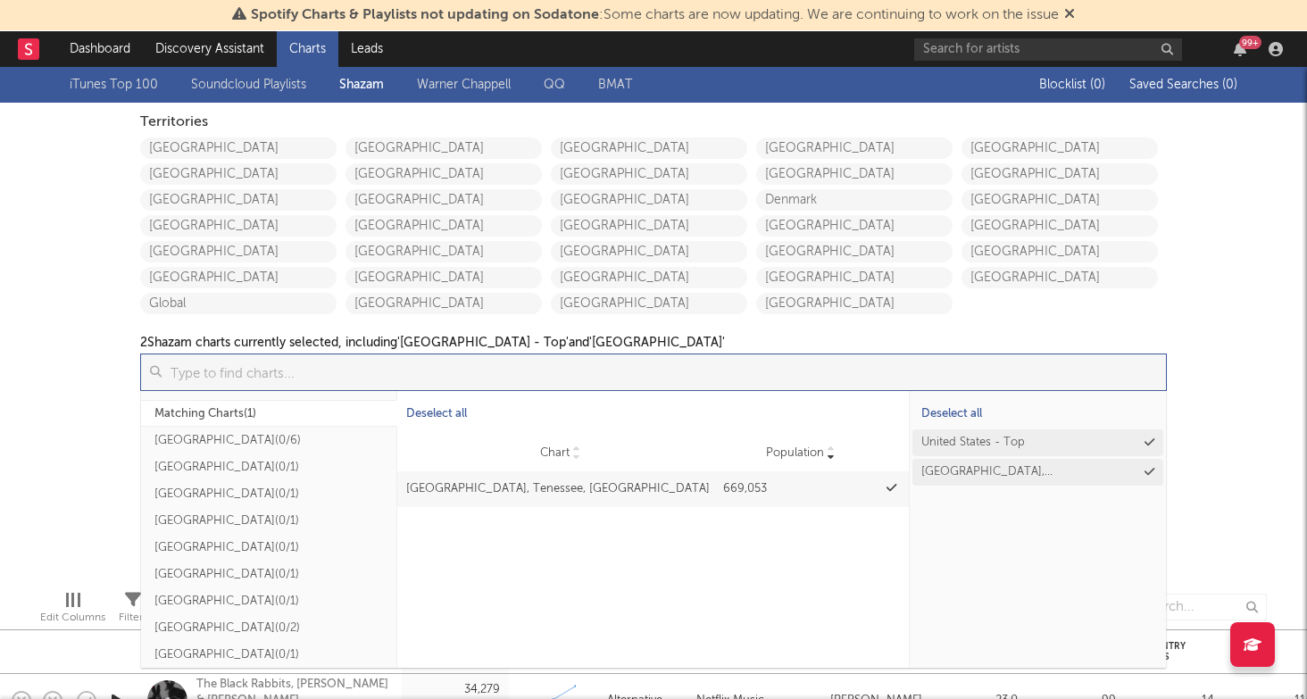
click at [105, 383] on div "iTunes Top 100 Soundcloud Playlists Shazam [PERSON_NAME] QQ BMAT Blocklist ( 0 …" at bounding box center [653, 321] width 1307 height 509
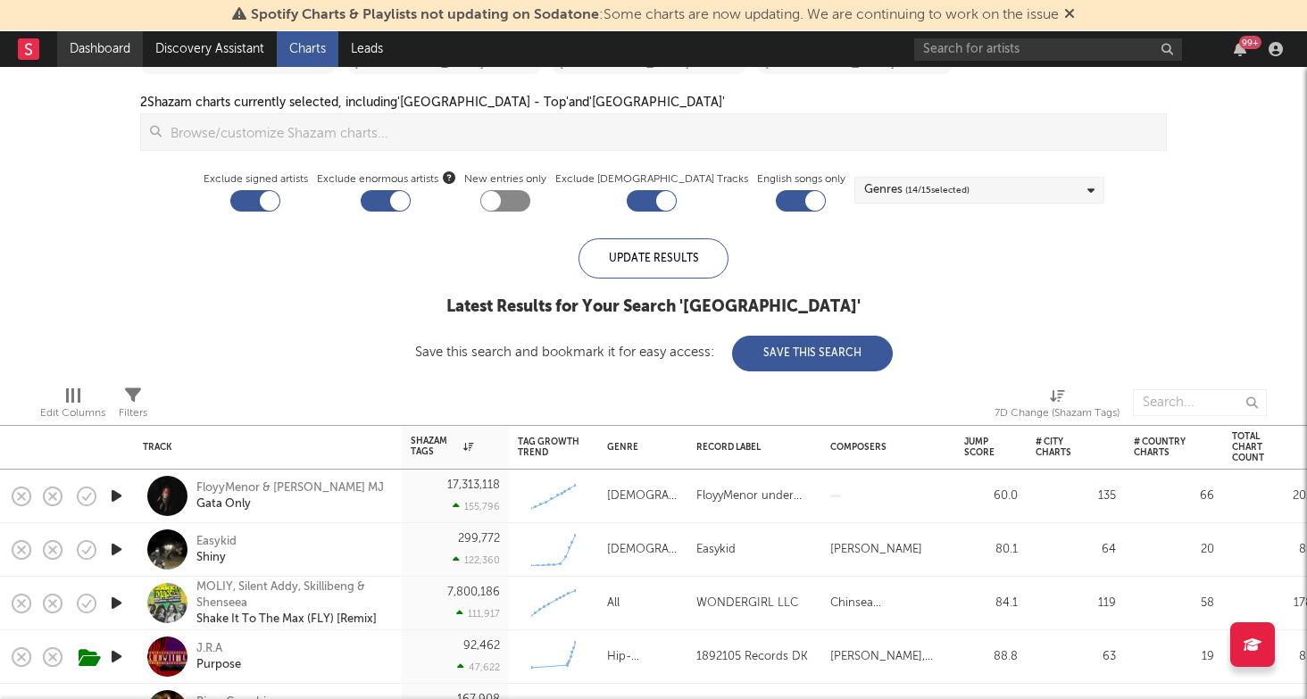
click at [120, 47] on link "Dashboard" at bounding box center [100, 49] width 86 height 36
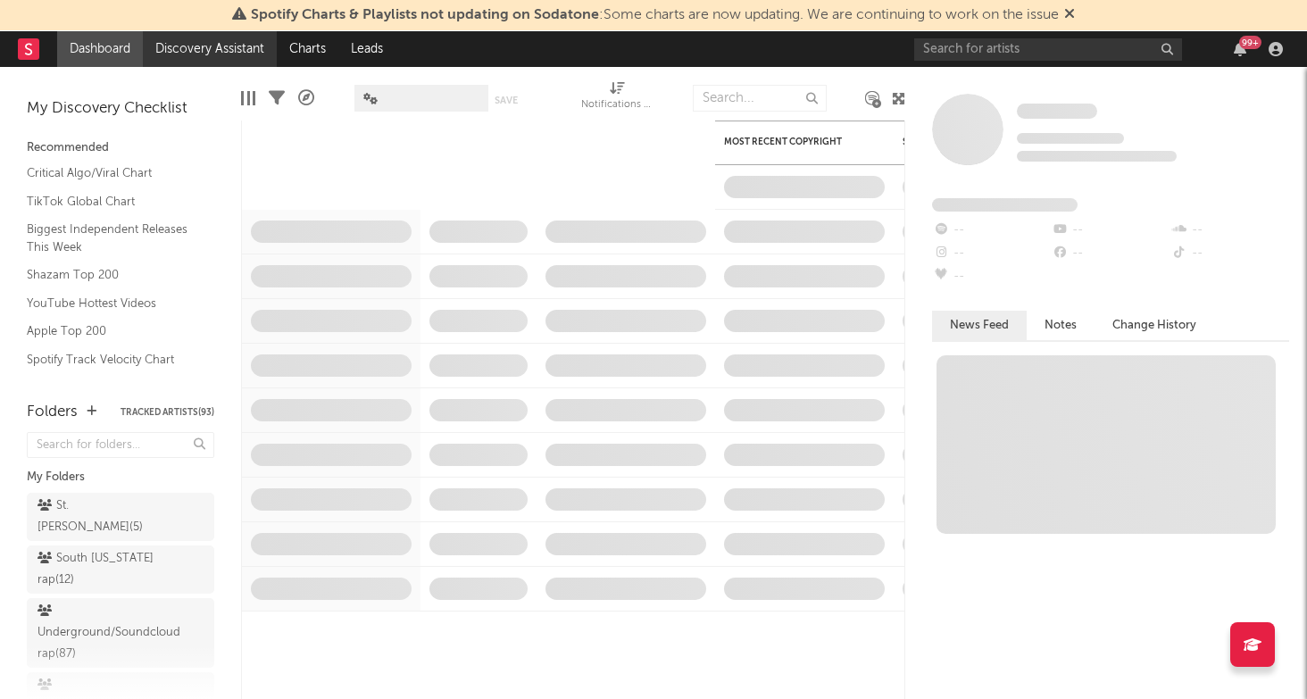
click at [187, 63] on link "Discovery Assistant" at bounding box center [210, 49] width 134 height 36
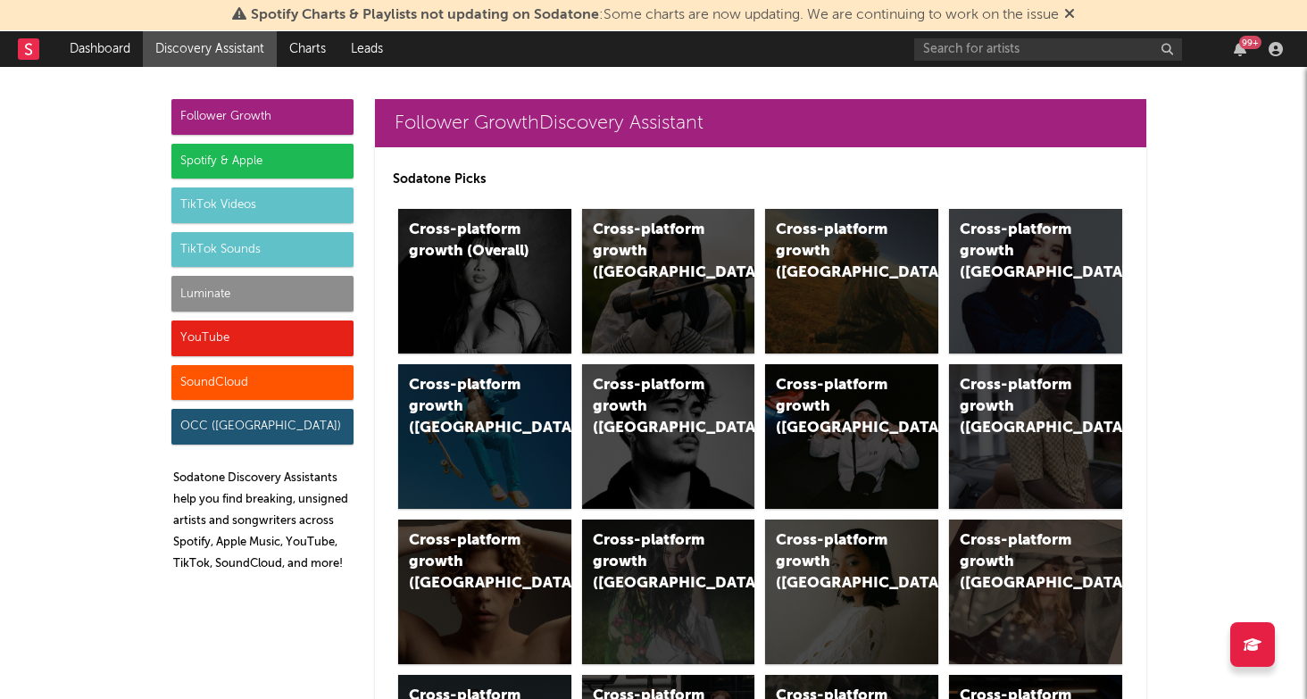
click at [235, 154] on div "Spotify & Apple" at bounding box center [262, 162] width 182 height 36
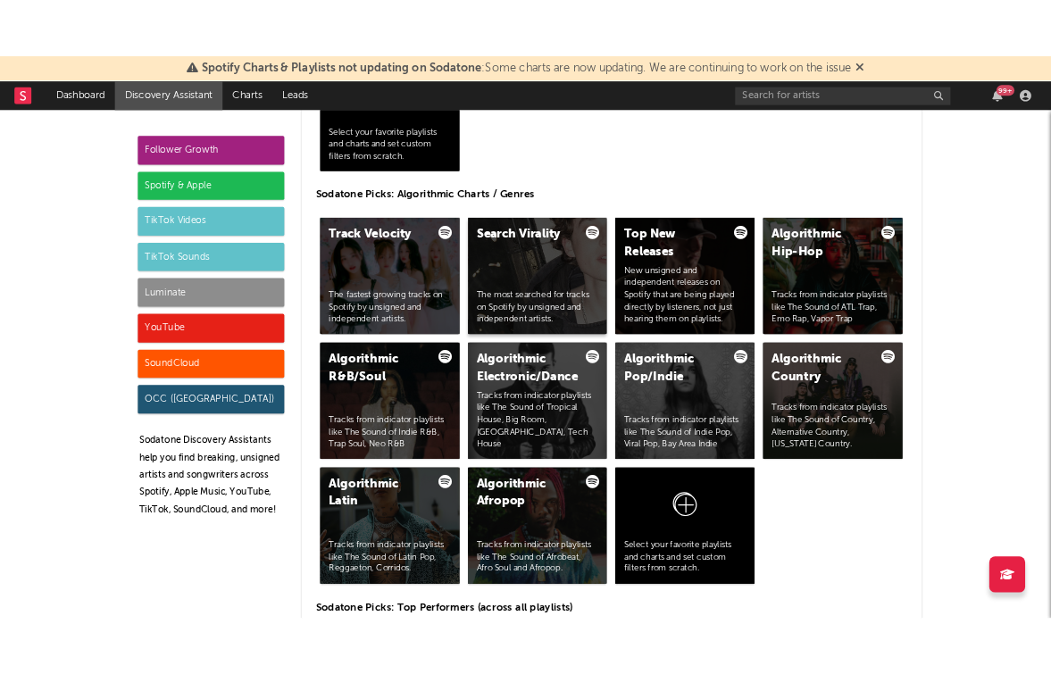
scroll to position [2152, 0]
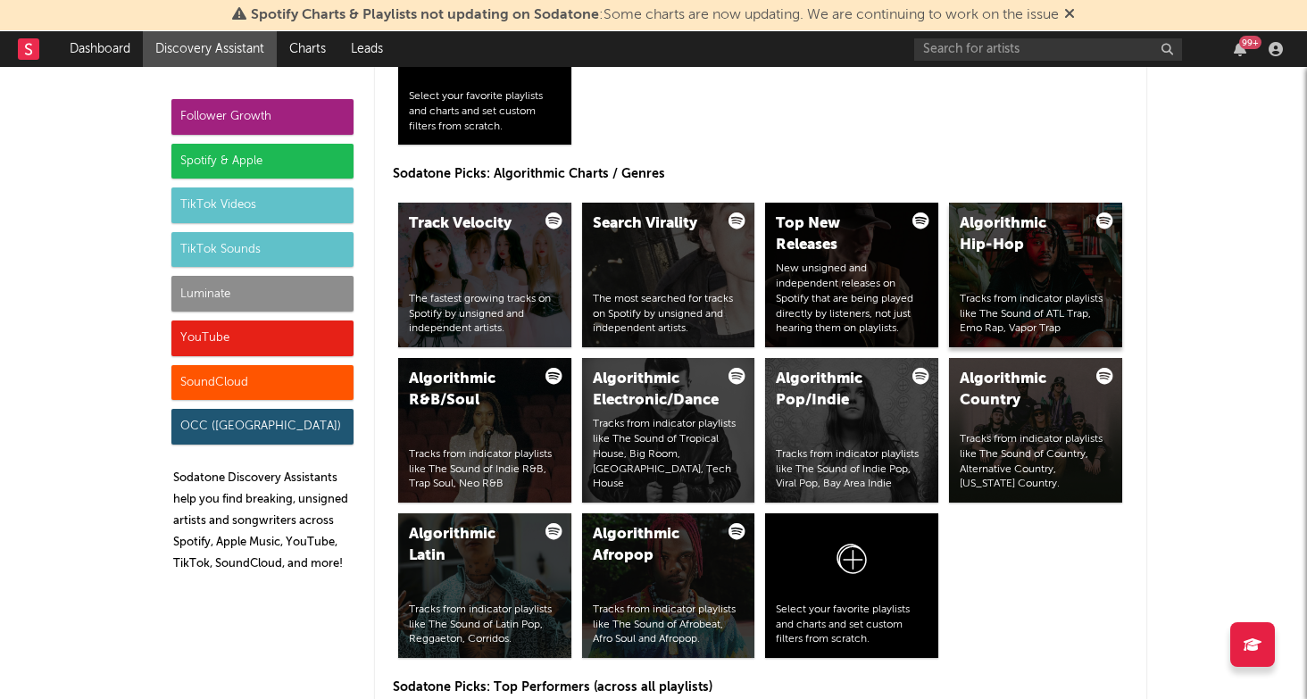
click at [1090, 303] on div "Tracks from indicator playlists like The Sound of ATL Trap, Emo Rap, Vapor Trap" at bounding box center [1036, 314] width 152 height 45
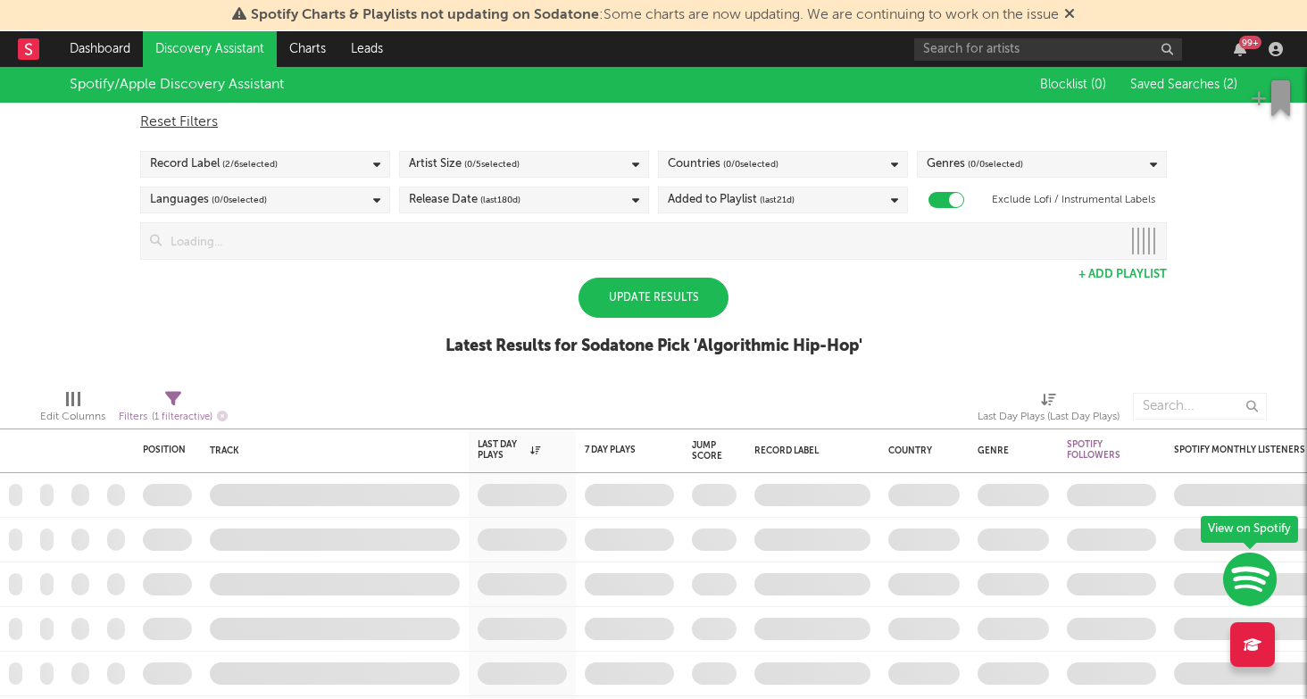
checkbox input "true"
click at [839, 202] on div "Added to Playlist (last 21 d)" at bounding box center [783, 200] width 250 height 27
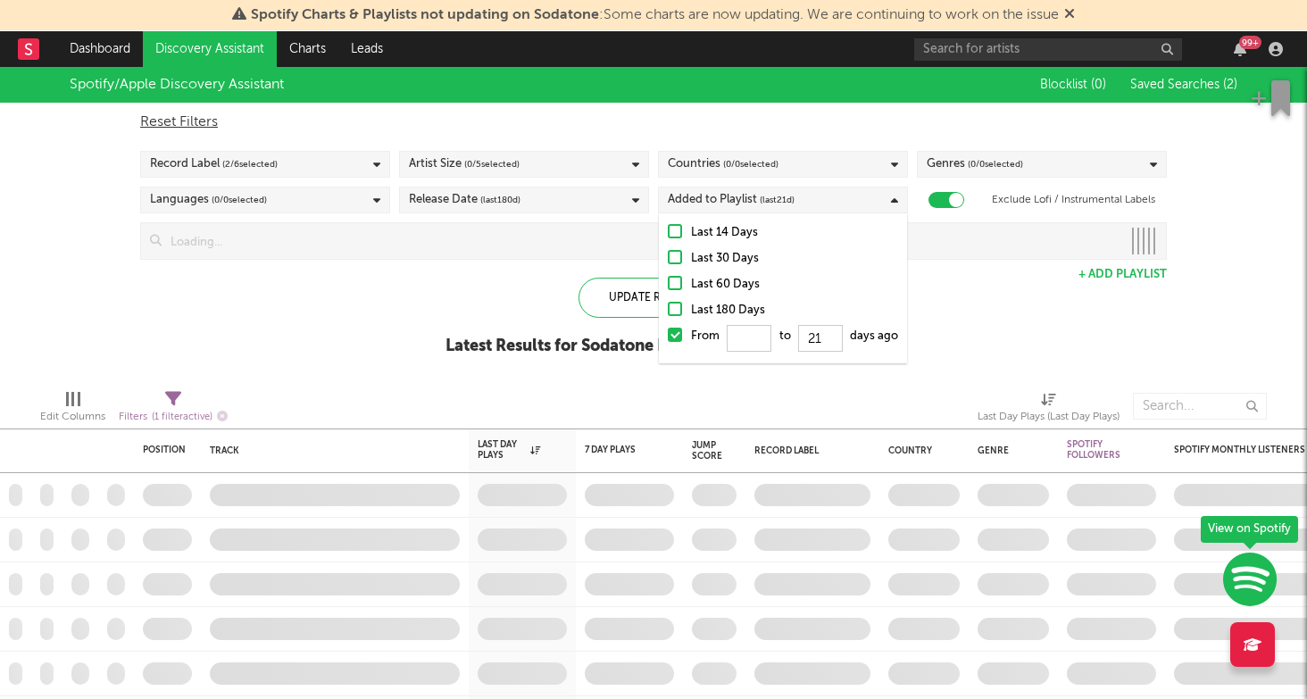
click at [853, 198] on div "Added to Playlist (last 21 d)" at bounding box center [783, 200] width 250 height 27
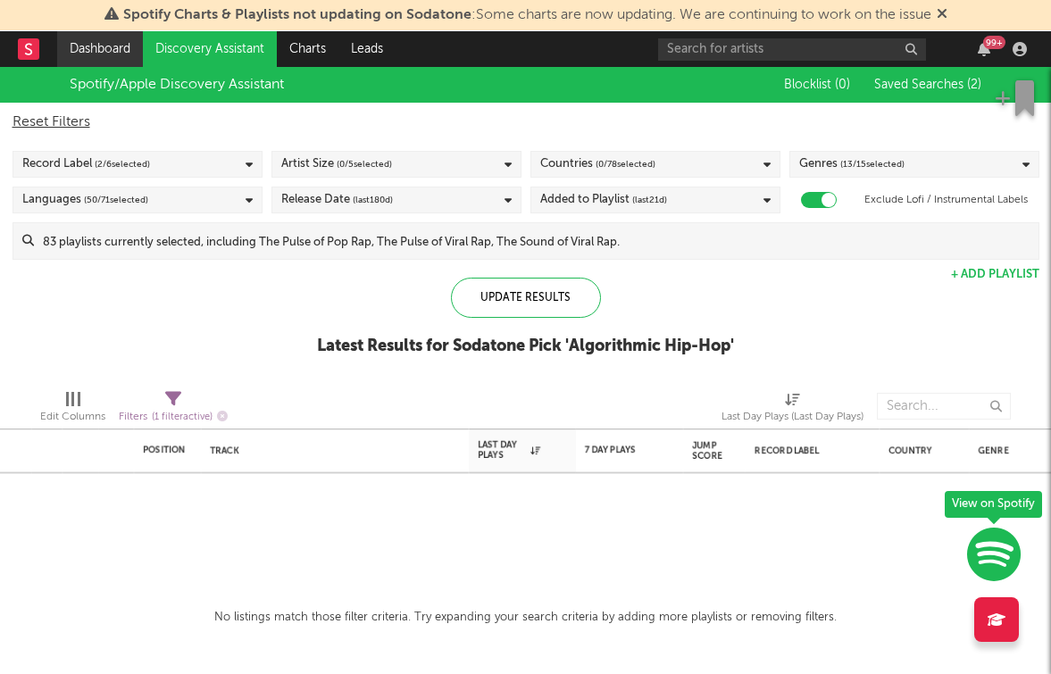
click at [92, 52] on link "Dashboard" at bounding box center [100, 49] width 86 height 36
